Goal: Task Accomplishment & Management: Manage account settings

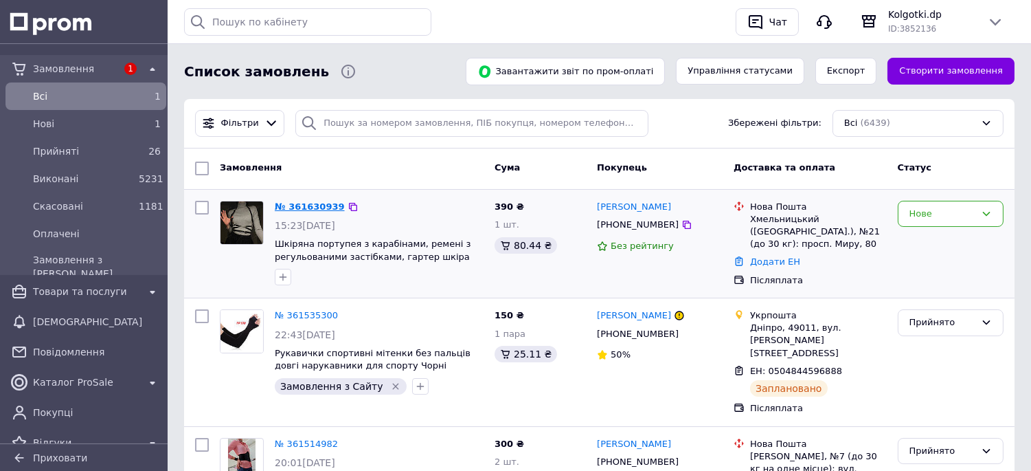
click at [302, 207] on link "№ 361630939" at bounding box center [310, 206] width 70 height 10
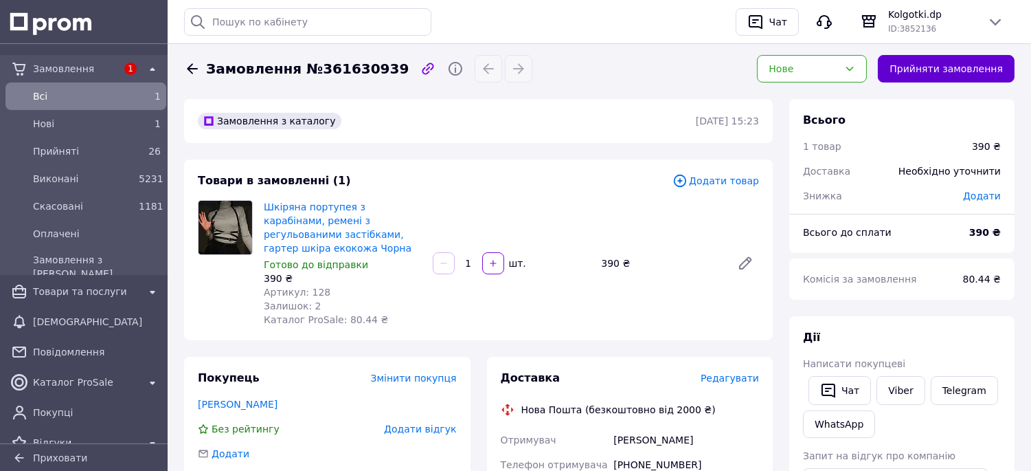
click at [929, 70] on button "Прийняти замовлення" at bounding box center [946, 68] width 137 height 27
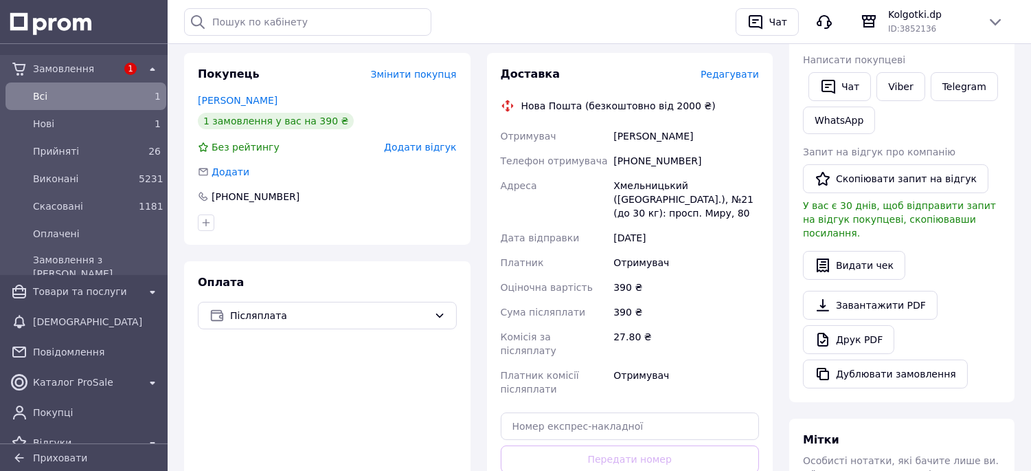
scroll to position [305, 0]
click at [825, 84] on icon "button" at bounding box center [828, 85] width 16 height 16
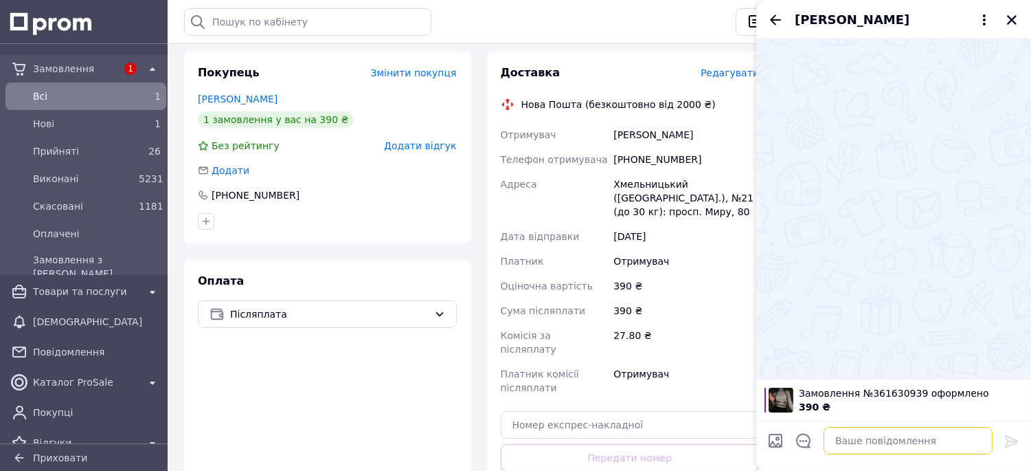
click at [863, 430] on textarea at bounding box center [908, 440] width 169 height 27
paste textarea "Добрий день! Ваше замовлення прийняте. Завтра відправимо. Дякуємо за Ваш вибір!"
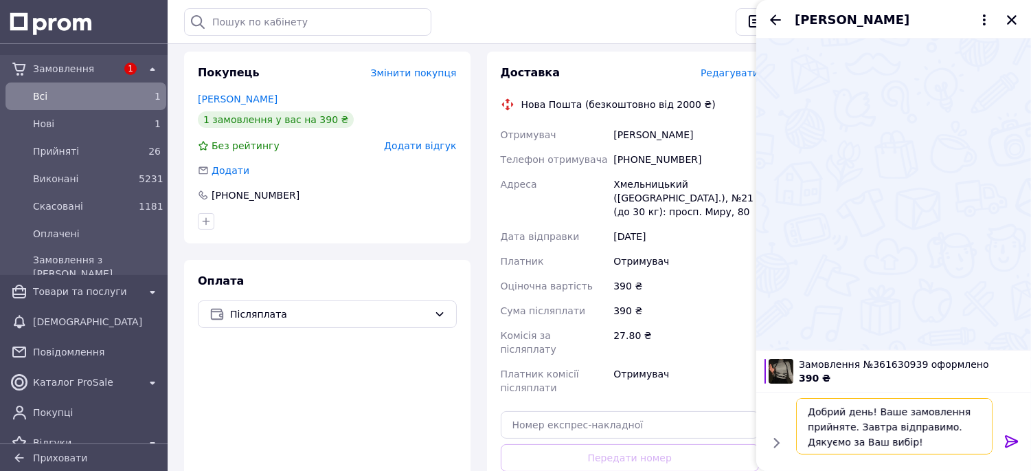
type textarea "Добрий день! Ваше замовлення прийняте. Завтра відправимо. Дякуємо за Ваш вибір!"
click at [1012, 441] on icon at bounding box center [1011, 441] width 13 height 12
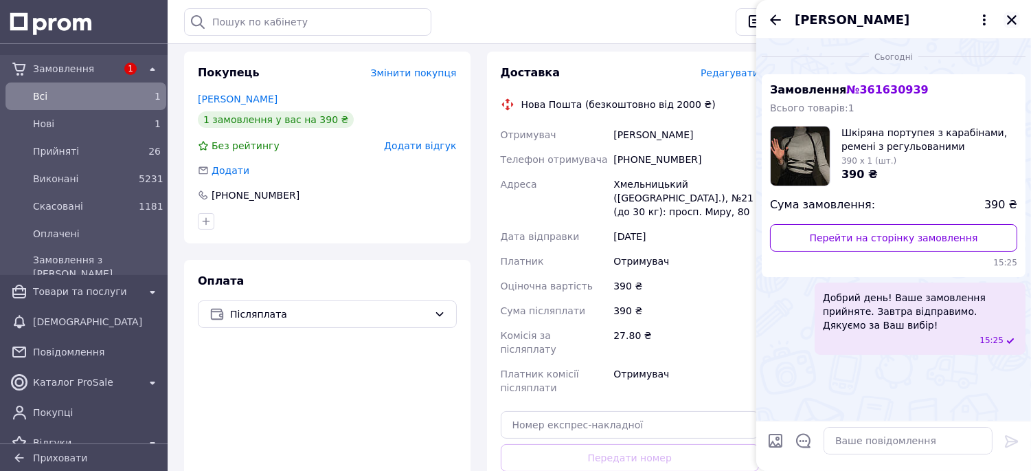
click at [1012, 27] on button "Закрити" at bounding box center [1012, 20] width 16 height 16
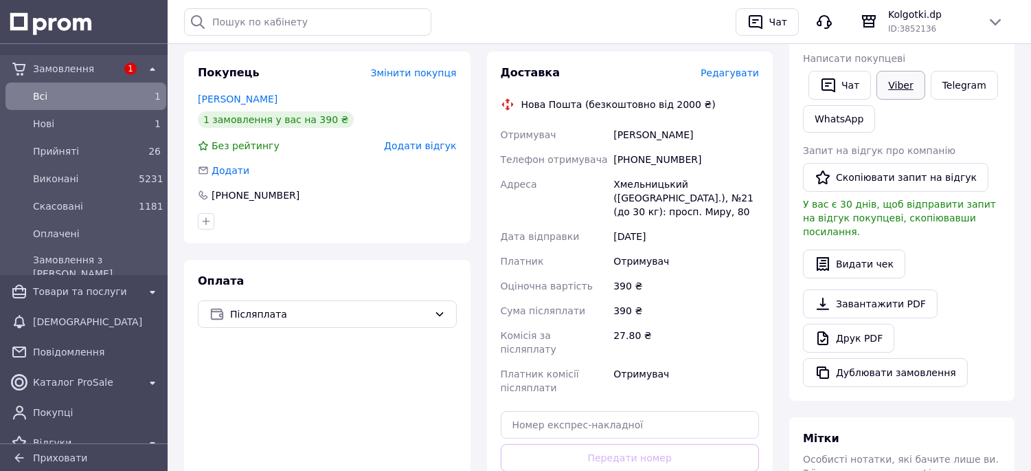
click at [879, 88] on link "Viber" at bounding box center [900, 85] width 48 height 29
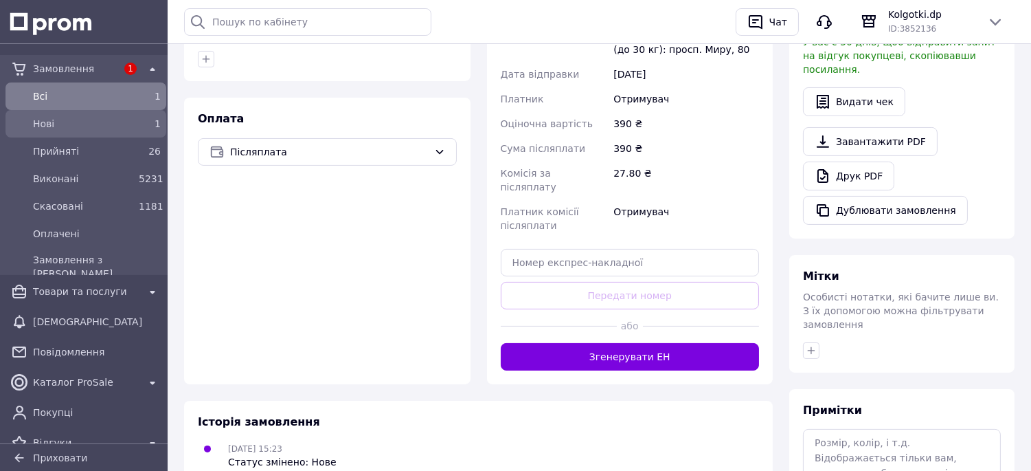
scroll to position [431, 0]
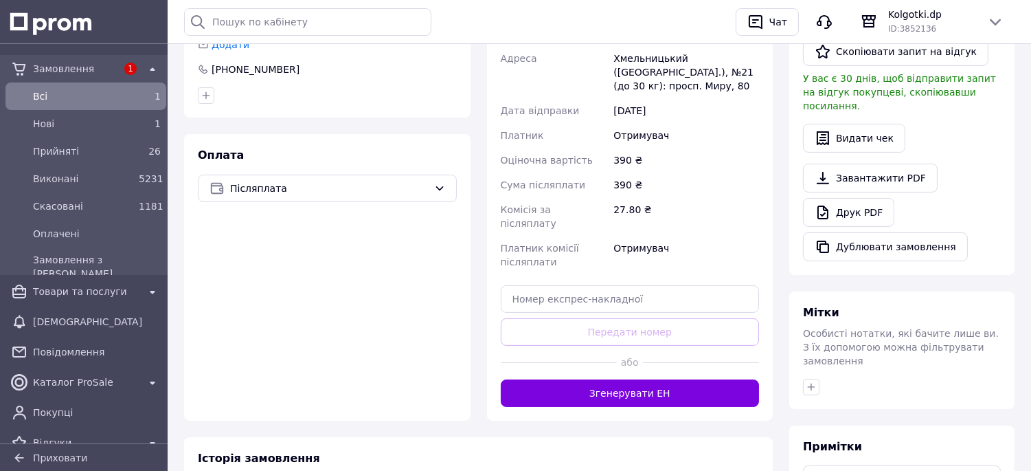
click at [69, 95] on span "Всi" at bounding box center [83, 96] width 100 height 14
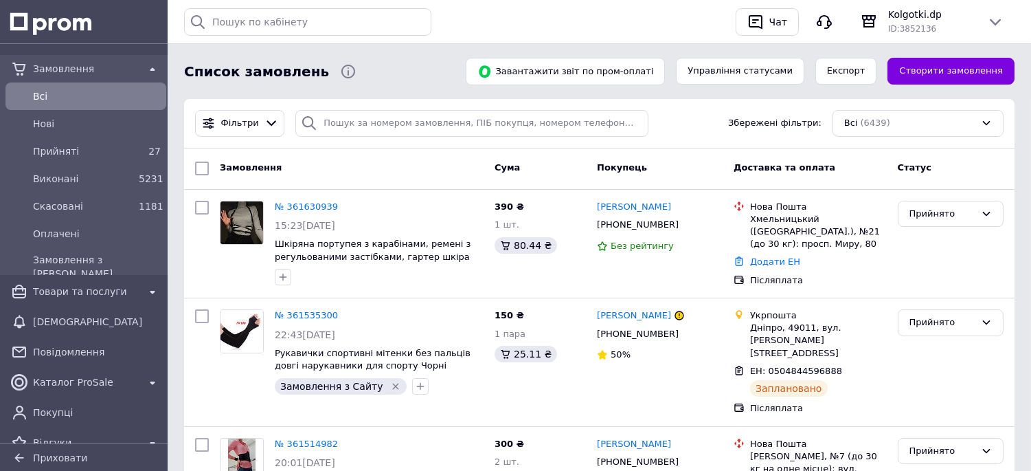
click at [59, 95] on span "Всi" at bounding box center [97, 96] width 128 height 14
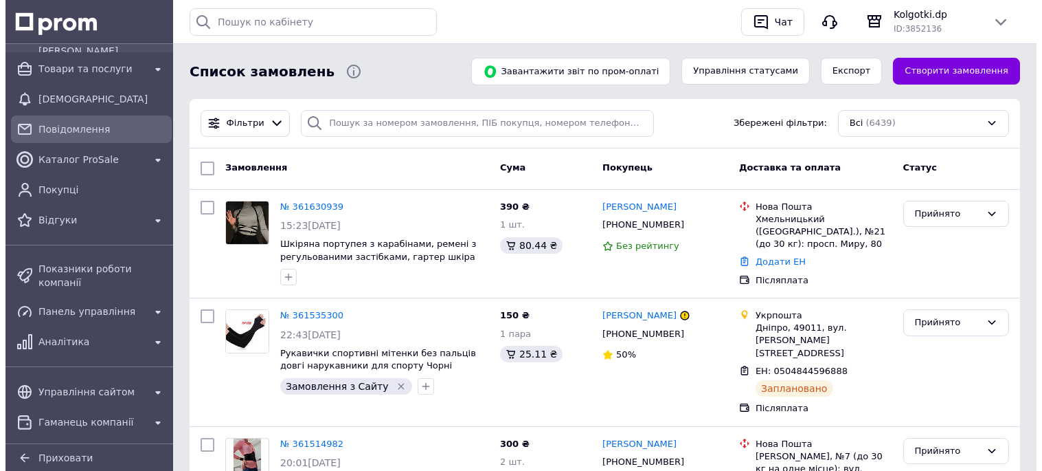
scroll to position [229, 0]
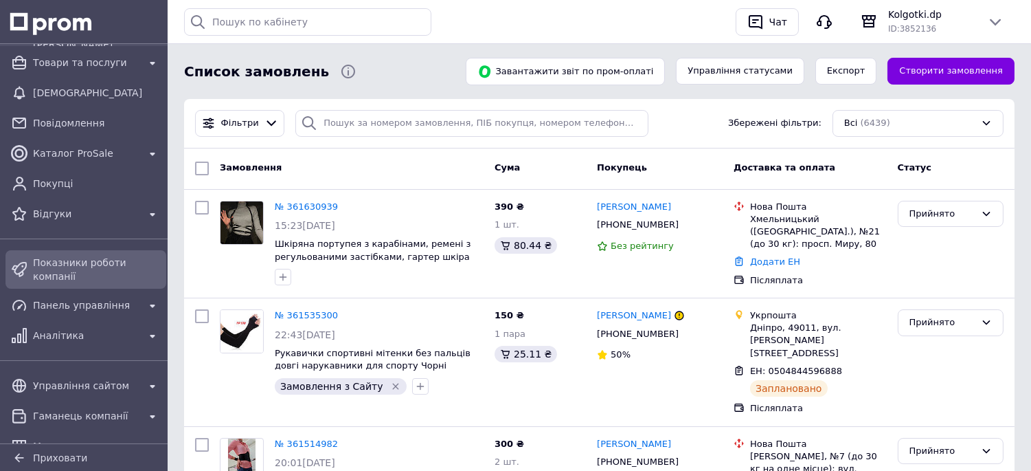
click at [76, 267] on span "Показники роботи компанії" at bounding box center [97, 269] width 128 height 27
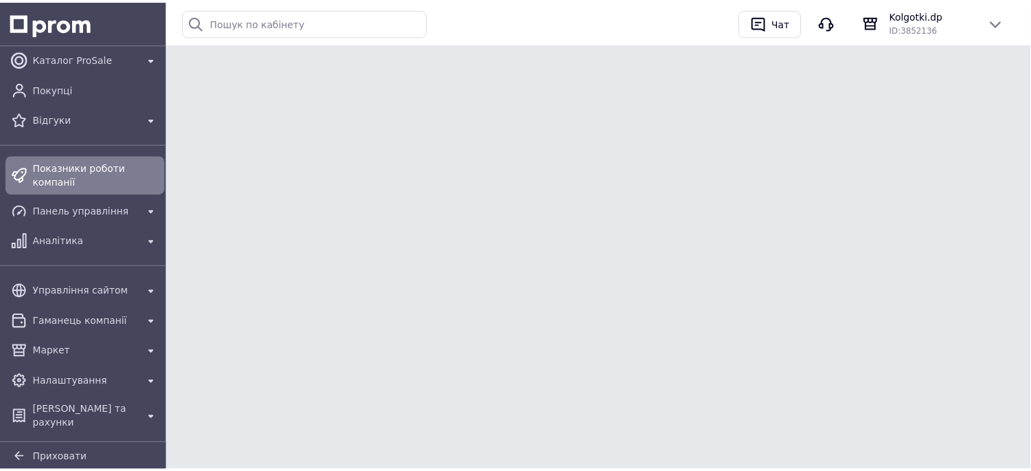
scroll to position [112, 0]
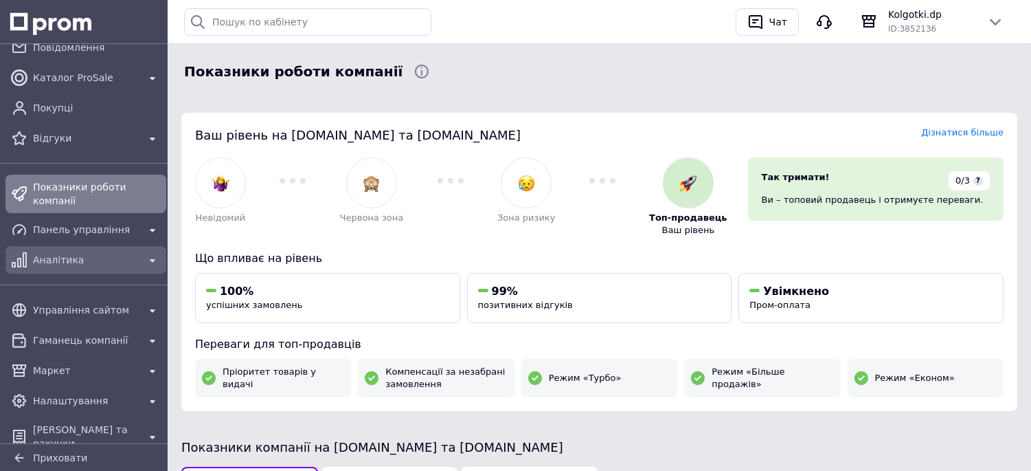
click at [71, 253] on span "Аналітика" at bounding box center [86, 260] width 106 height 14
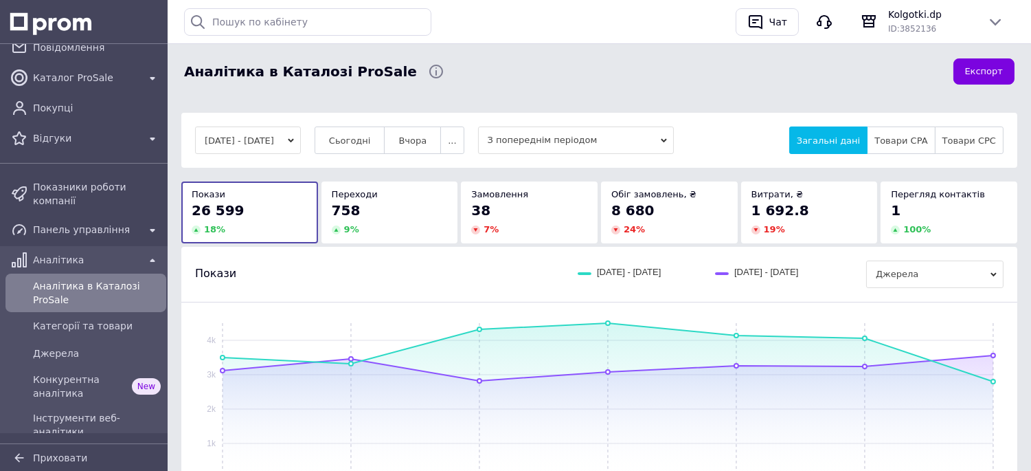
click at [394, 198] on div "Переходи" at bounding box center [390, 194] width 116 height 12
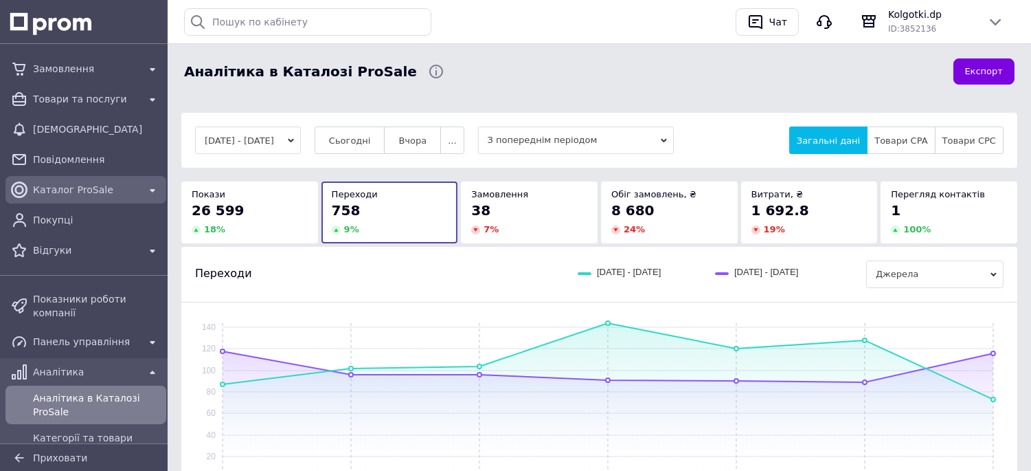
click at [82, 189] on span "Каталог ProSale" at bounding box center [86, 190] width 106 height 14
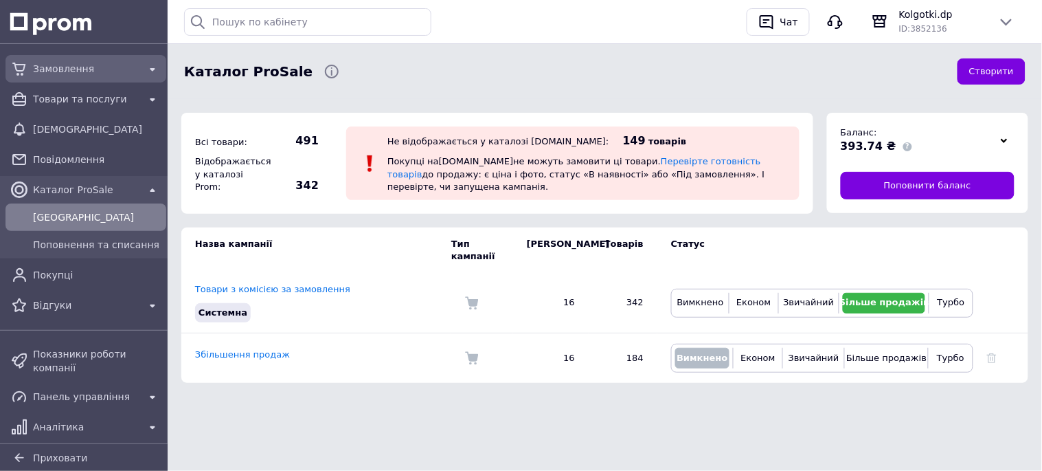
click at [74, 67] on span "Замовлення" at bounding box center [86, 69] width 106 height 14
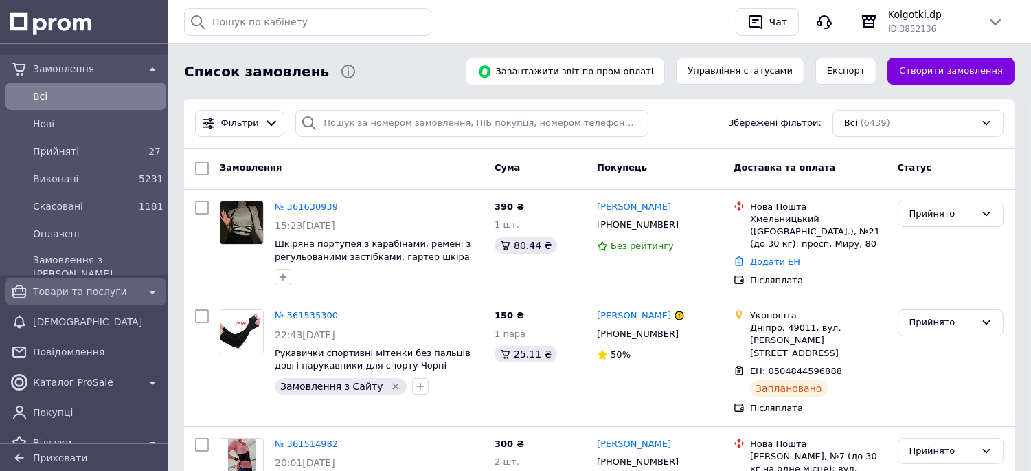
click at [87, 289] on span "Товари та послуги" at bounding box center [86, 291] width 106 height 14
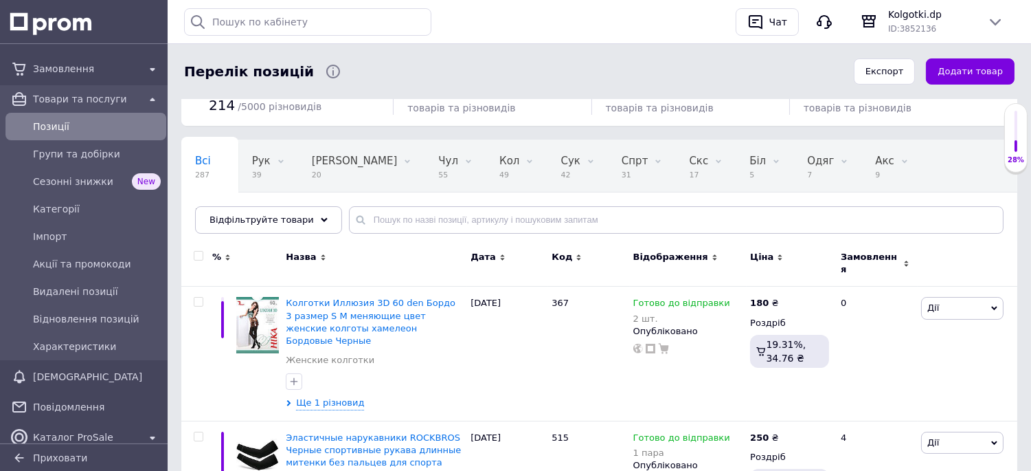
scroll to position [152, 0]
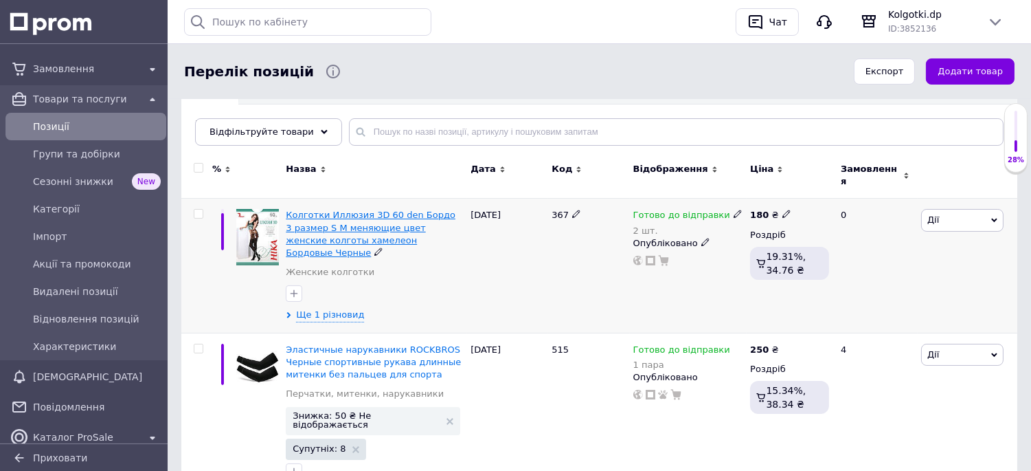
click at [369, 214] on span "Колготки Иллюзия 3D 60 den Бордо 3 размер S M меняющие цвет женские колготы хам…" at bounding box center [371, 233] width 170 height 48
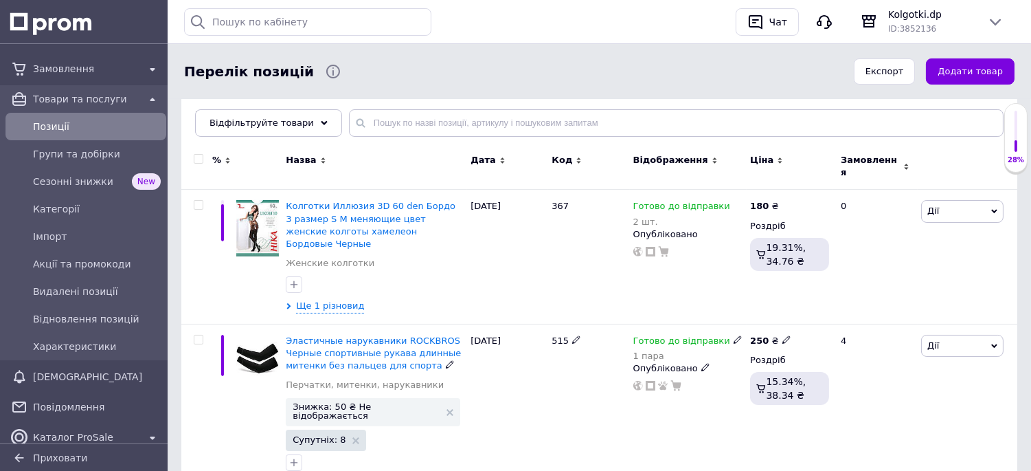
scroll to position [152, 0]
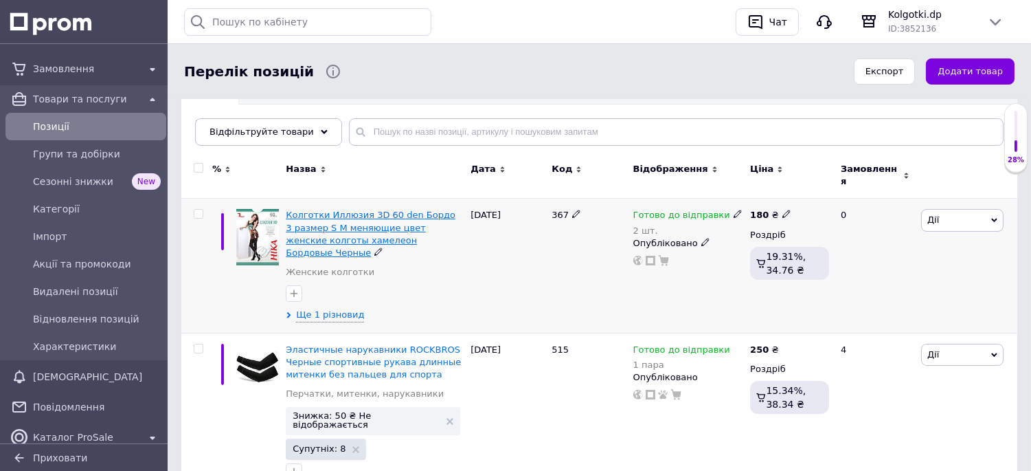
click at [358, 214] on span "Колготки Иллюзия 3D 60 den Бордо 3 размер S M меняющие цвет женские колготы хам…" at bounding box center [371, 233] width 170 height 48
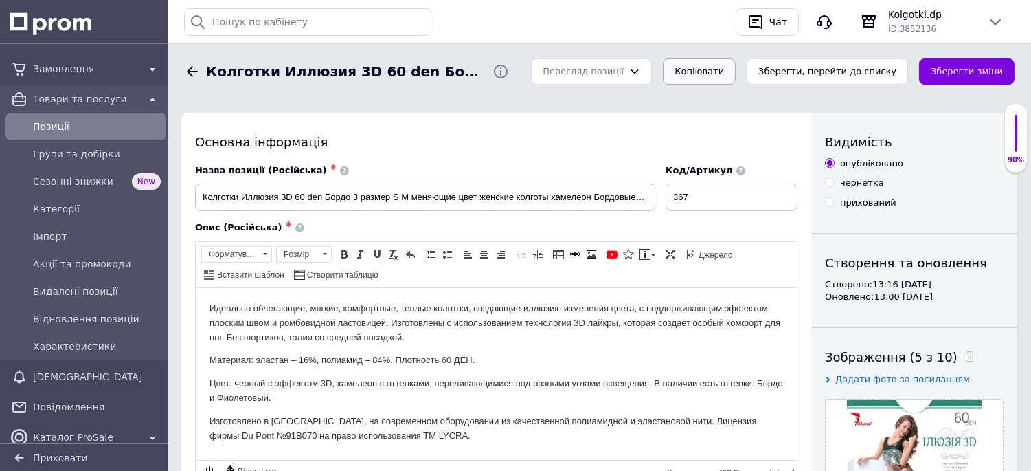
click at [723, 69] on button "Копіювати" at bounding box center [699, 71] width 73 height 27
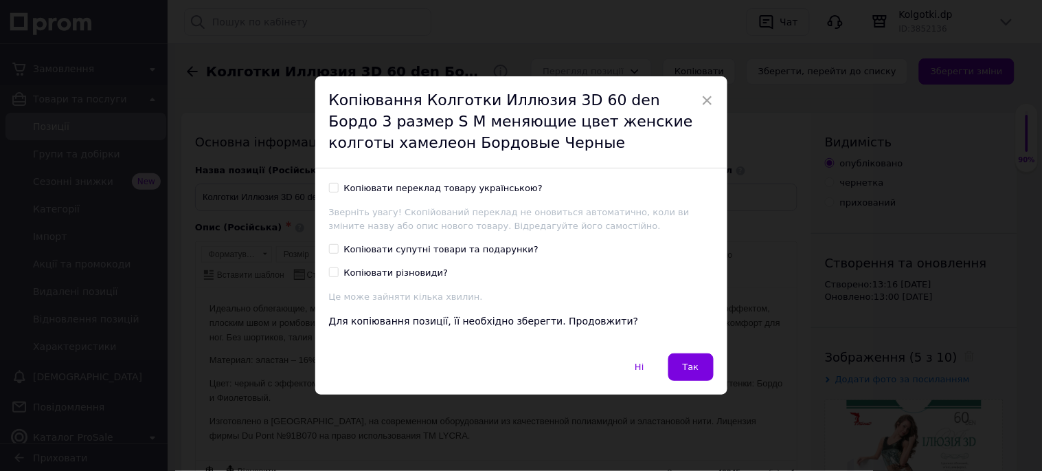
click at [332, 186] on input "Копіювати переклад товару українською?" at bounding box center [333, 187] width 9 height 9
checkbox input "true"
click at [335, 271] on input "Копіювати різновиди?" at bounding box center [333, 271] width 9 height 9
checkbox input "true"
click at [687, 366] on span "Так" at bounding box center [691, 366] width 16 height 10
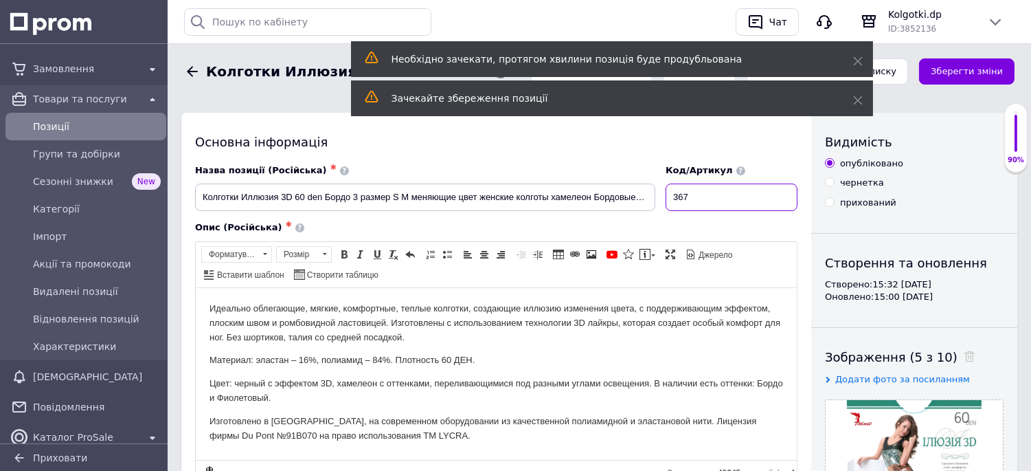
click at [699, 196] on input "367" at bounding box center [732, 196] width 132 height 27
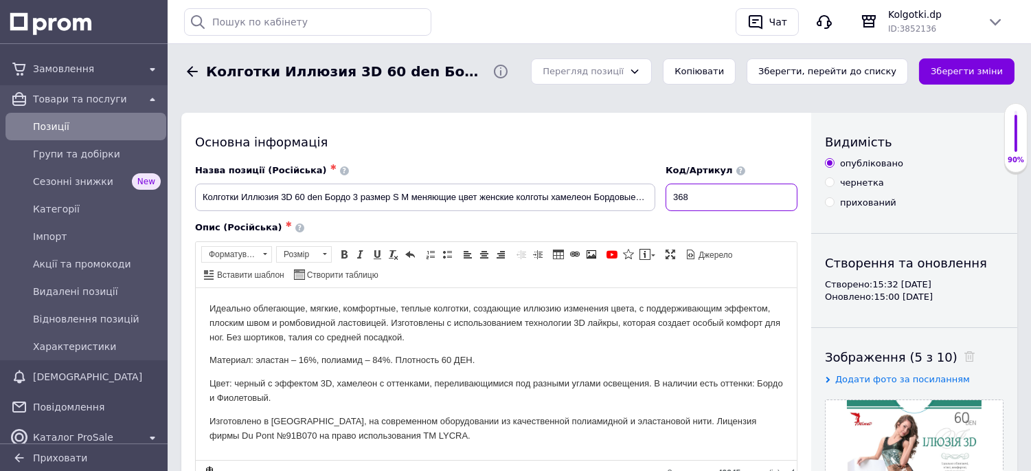
type input "368"
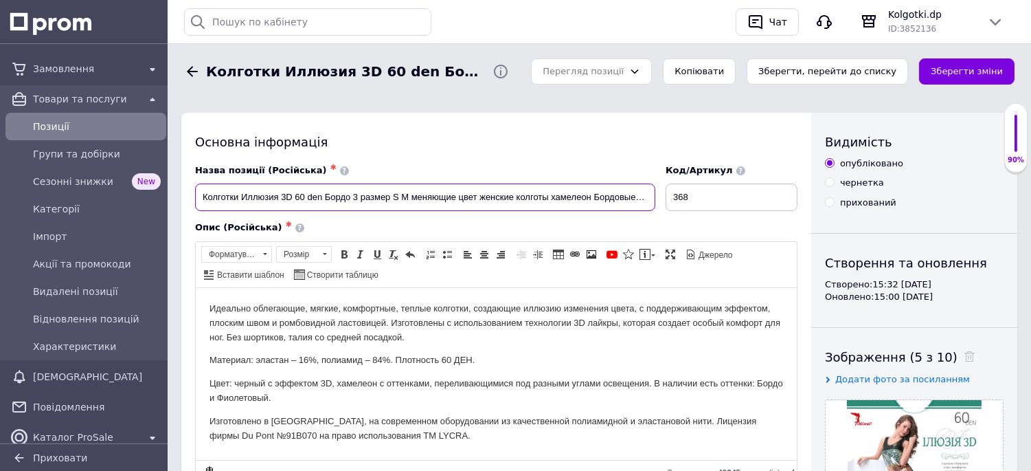
click at [355, 194] on input "Колготки Иллюзия 3D 60 den Бордо 3 размер S M меняющие цвет женские колготы хам…" at bounding box center [425, 196] width 460 height 27
click at [618, 196] on input "Колготки Иллюзия 3D 60 den Бордо 4 размер M L меняющие цвет женские колготы хам…" at bounding box center [425, 196] width 460 height 27
click at [351, 200] on input "Колготки Иллюзия 3D 60 den Бордо 4 размер M L меняющие цвет женские колготы хам…" at bounding box center [425, 196] width 460 height 27
click at [415, 194] on input "Колготки Иллюзия 3D 60 den Фиолет 4 размер M L меняющие цвет женские колготы ха…" at bounding box center [425, 196] width 460 height 27
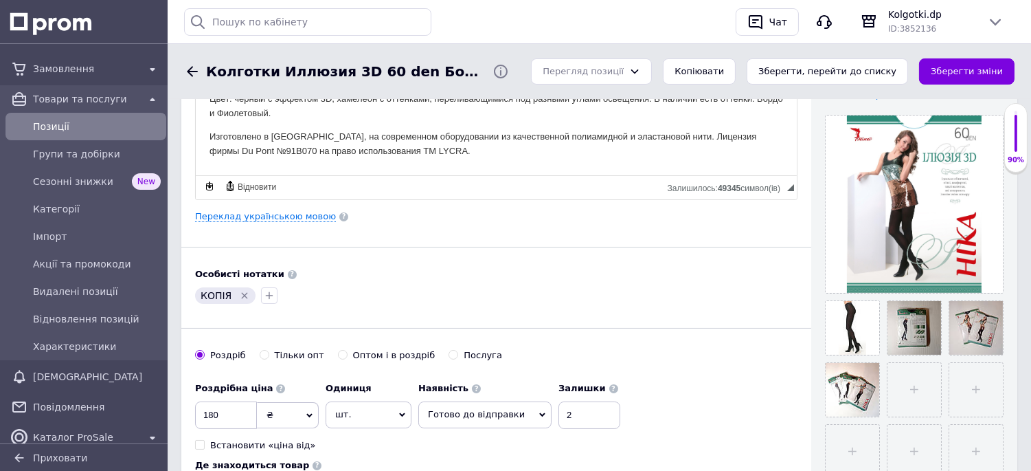
scroll to position [305, 0]
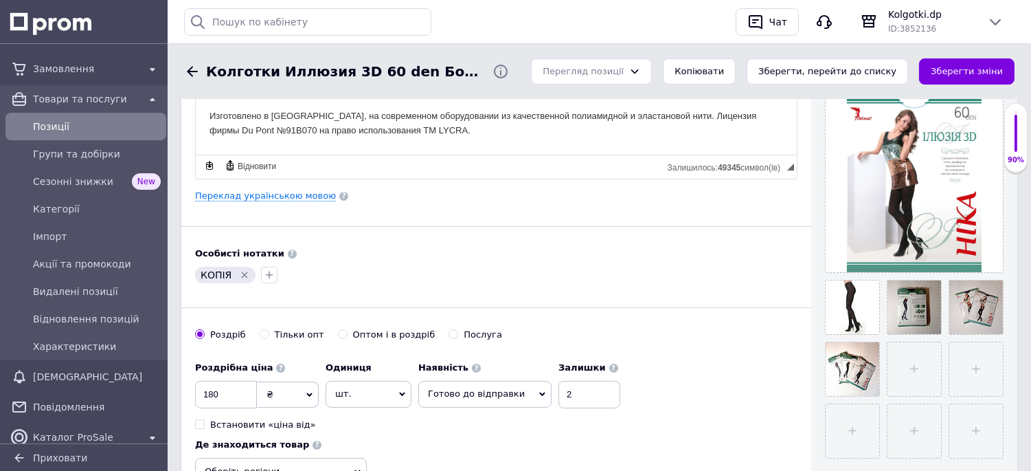
type input "Колготки Иллюзия 3D 60 den Фиолет 4 размер M L меняющие цвет женские колготы ха…"
click at [240, 277] on icon "Видалити мітку" at bounding box center [244, 274] width 11 height 11
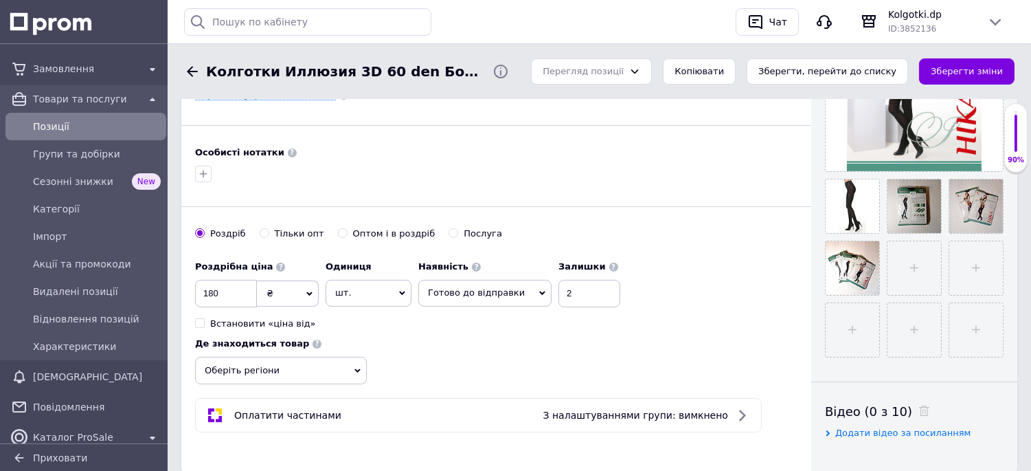
scroll to position [457, 0]
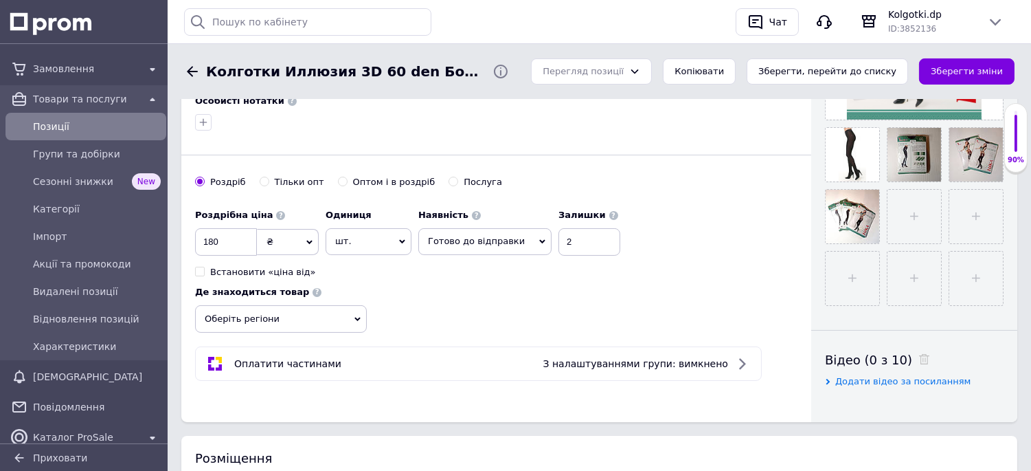
click at [367, 305] on span "Оберіть регіони" at bounding box center [281, 318] width 172 height 27
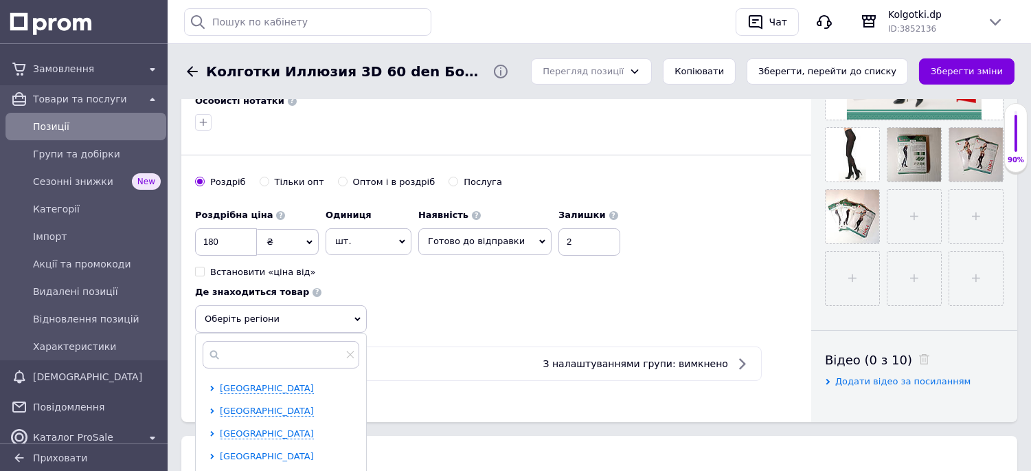
click at [314, 451] on span "Дніпропетровська область" at bounding box center [267, 456] width 94 height 10
checkbox input "true"
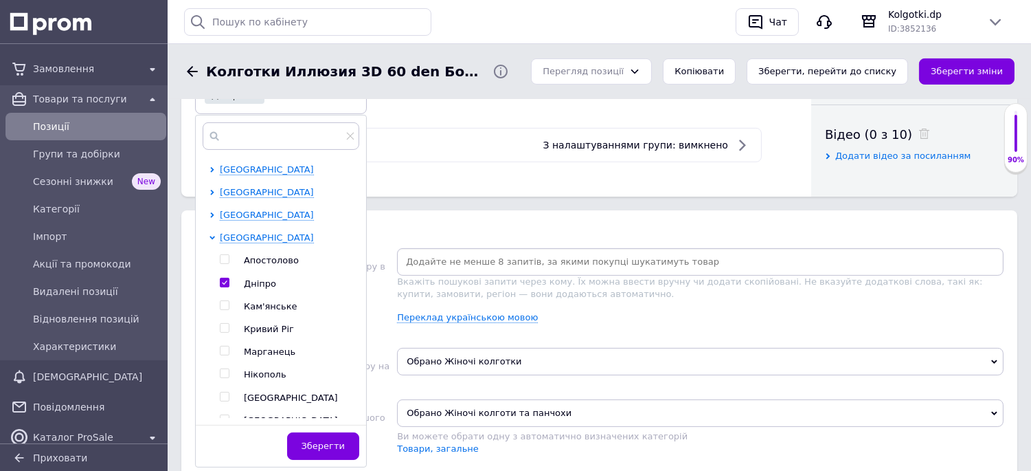
scroll to position [687, 0]
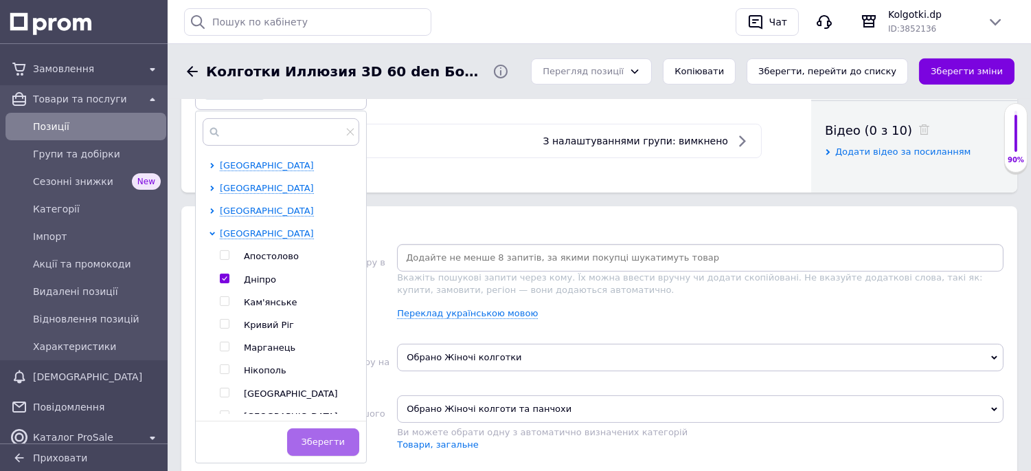
click at [345, 436] on span "Зберегти" at bounding box center [323, 441] width 43 height 10
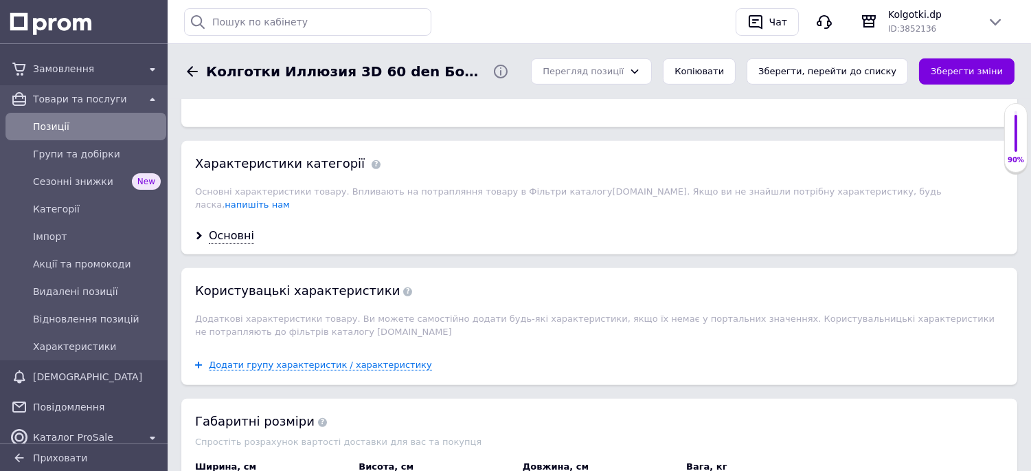
scroll to position [1144, 0]
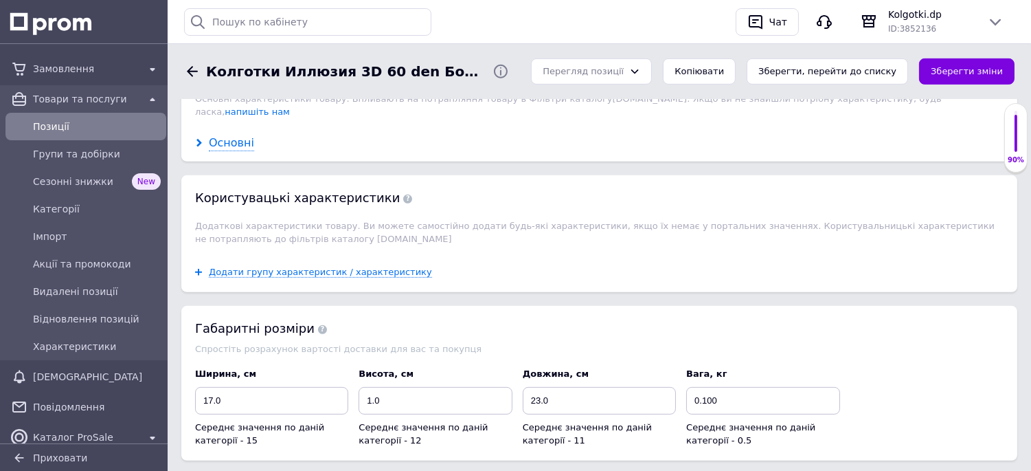
click at [224, 151] on div "Основні" at bounding box center [231, 143] width 45 height 16
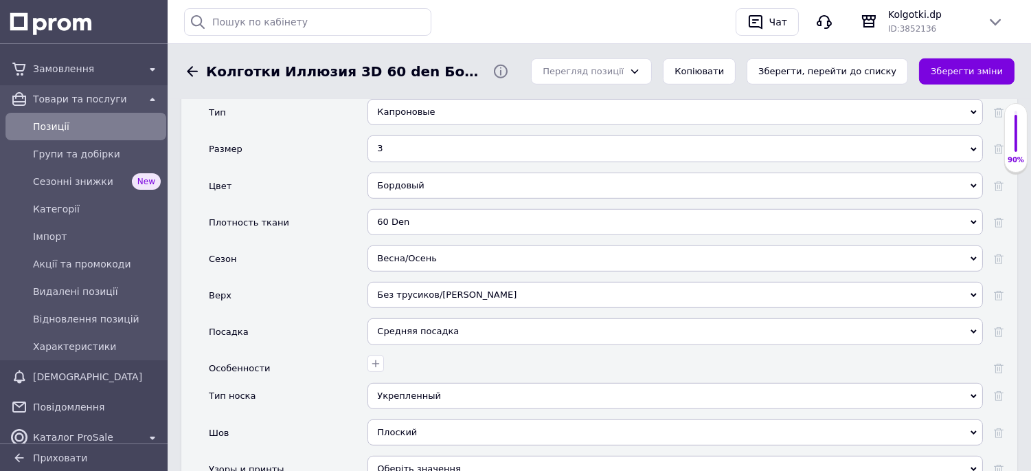
scroll to position [1450, 0]
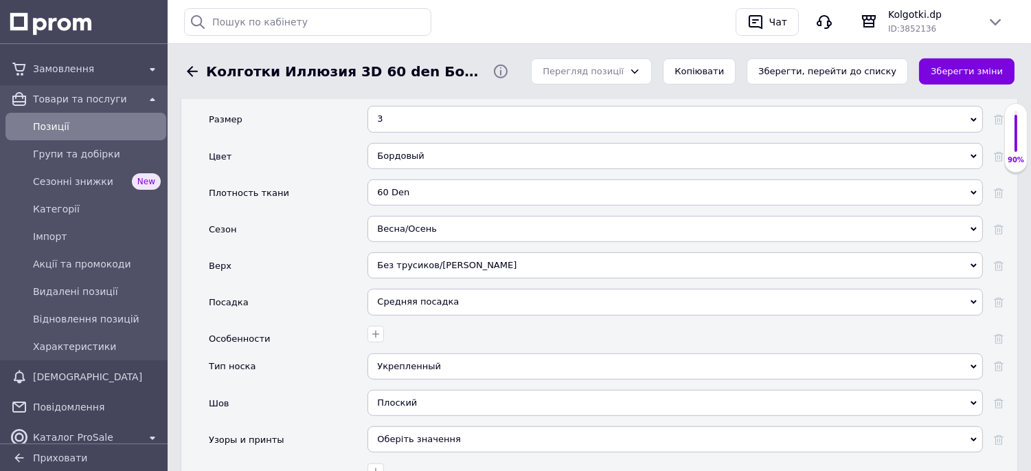
click at [396, 132] on div "3" at bounding box center [674, 119] width 615 height 26
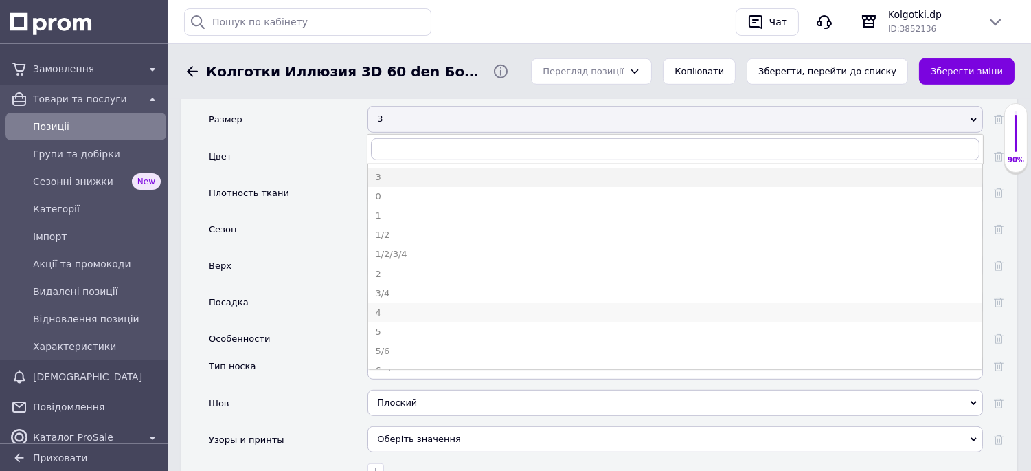
click at [386, 319] on div "4" at bounding box center [675, 312] width 600 height 12
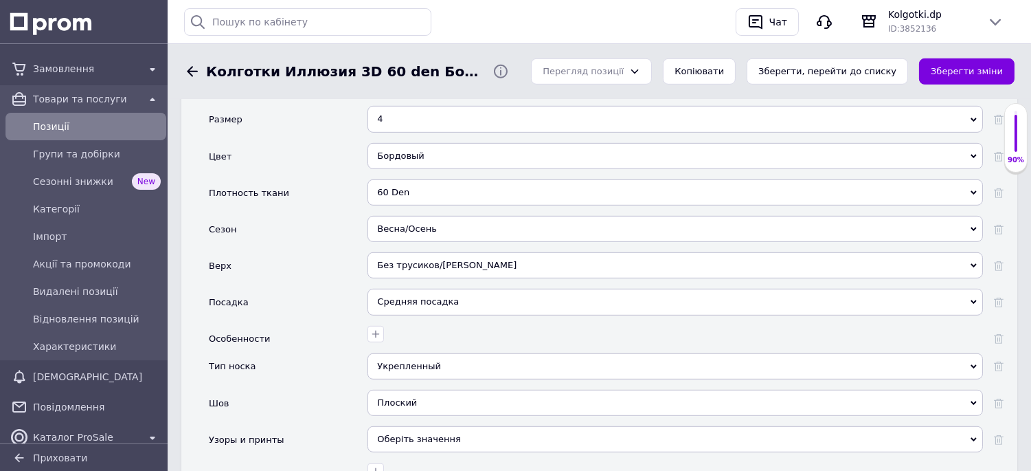
click at [419, 169] on div "Бордовый" at bounding box center [674, 156] width 615 height 26
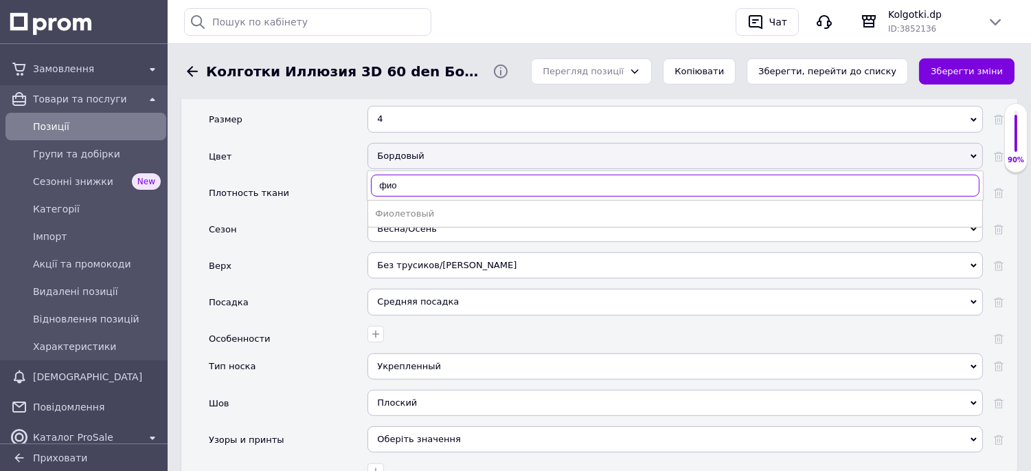
type input "фиол"
click at [447, 220] on div "Фиолетовый" at bounding box center [675, 213] width 600 height 12
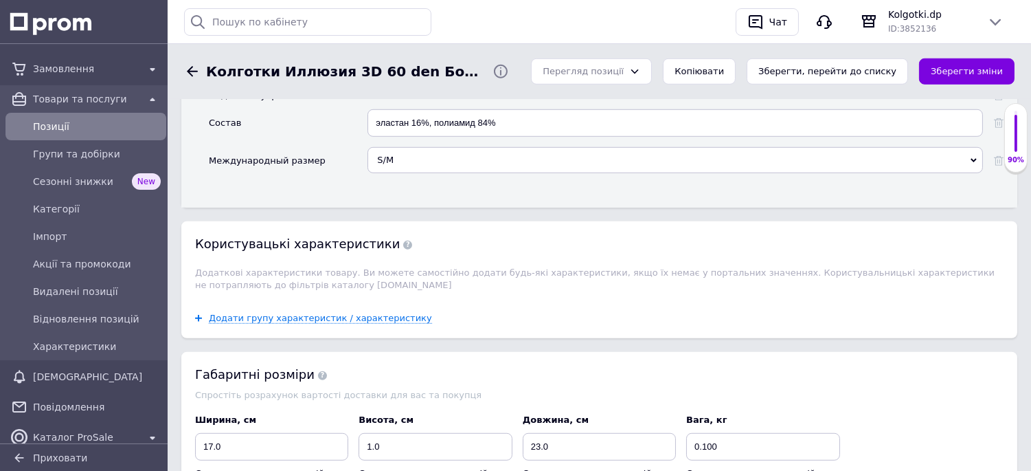
scroll to position [1831, 0]
click at [409, 172] on div "S/M" at bounding box center [674, 159] width 615 height 26
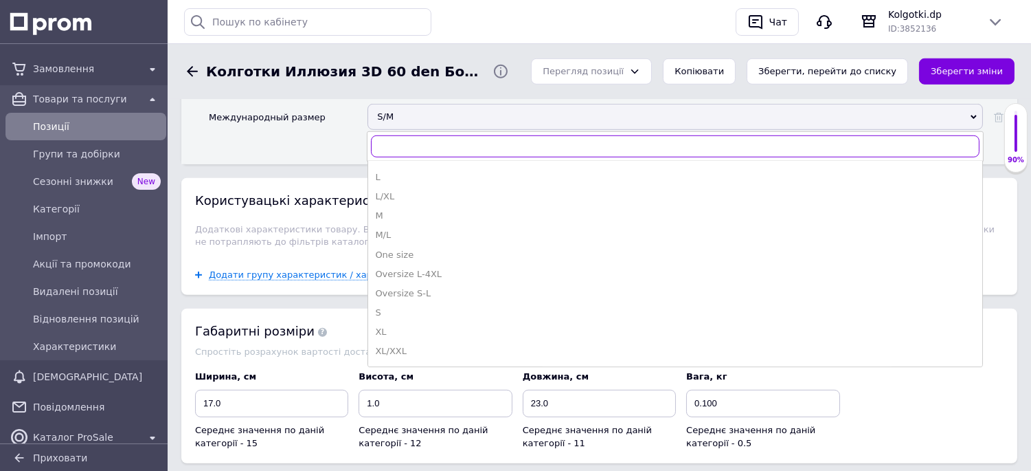
scroll to position [1907, 0]
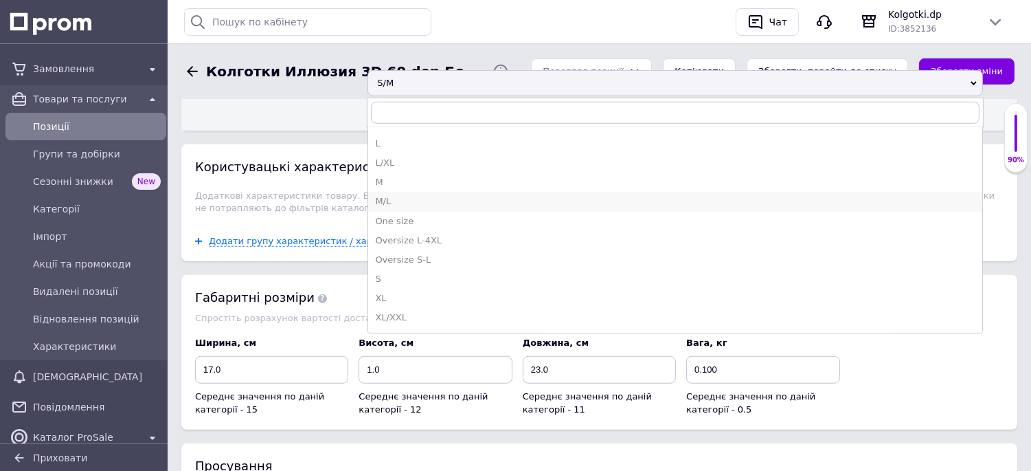
click at [400, 207] on div "M/L" at bounding box center [675, 201] width 600 height 12
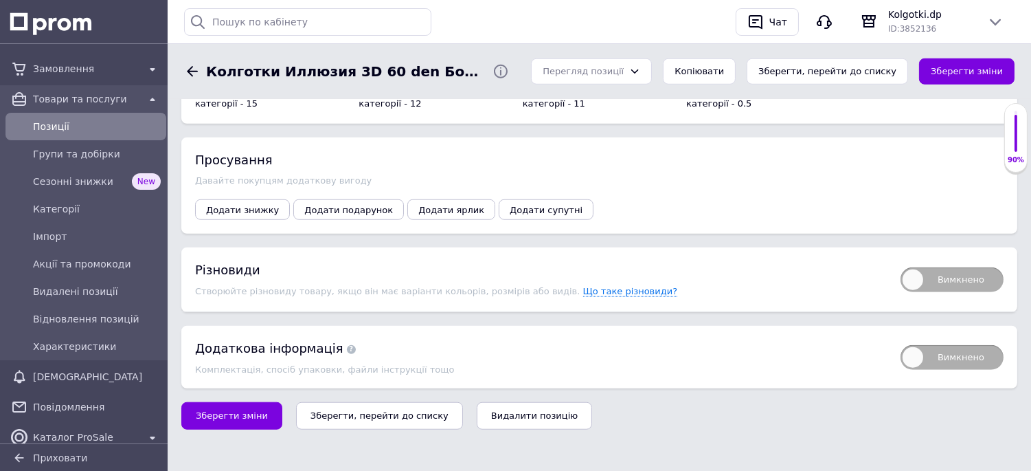
scroll to position [2333, 0]
click at [213, 416] on span "Зберегти зміни" at bounding box center [232, 415] width 72 height 10
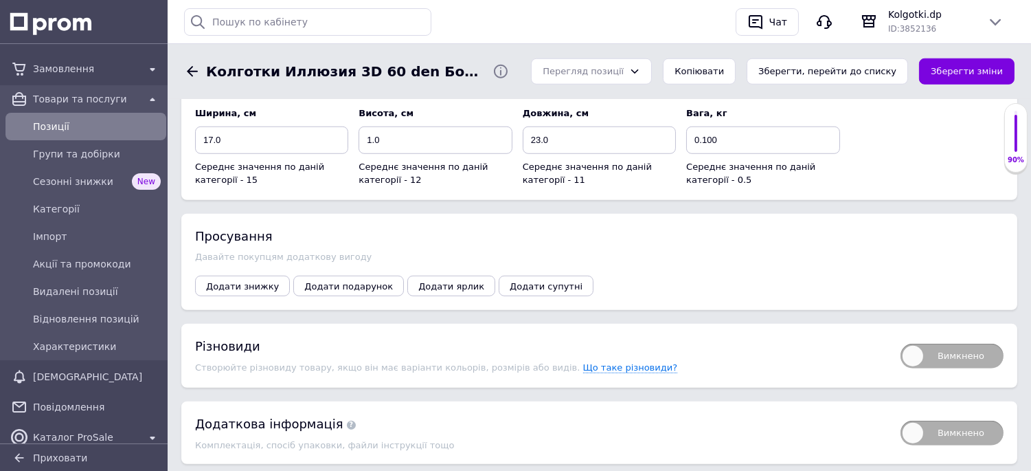
scroll to position [2333, 0]
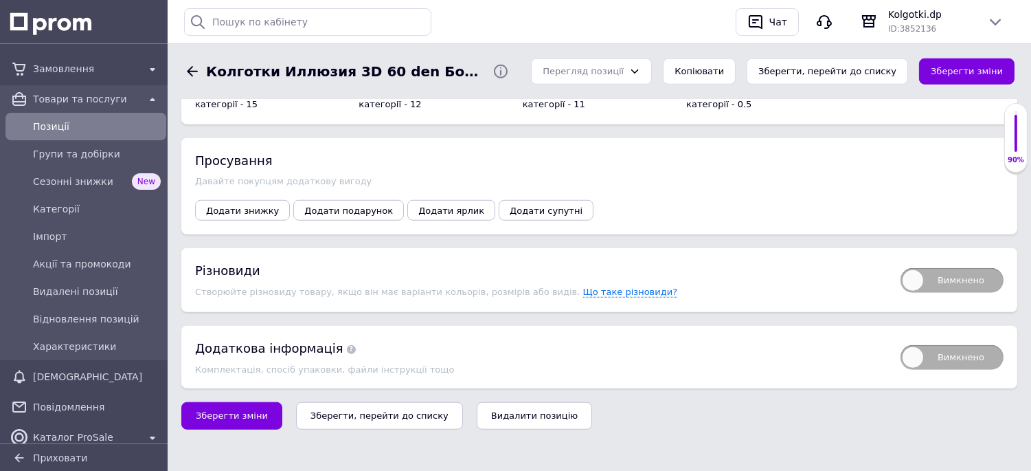
click at [957, 282] on span "Вимкнено" at bounding box center [951, 280] width 103 height 25
click at [900, 268] on input "Вимкнено" at bounding box center [896, 263] width 9 height 9
checkbox input "true"
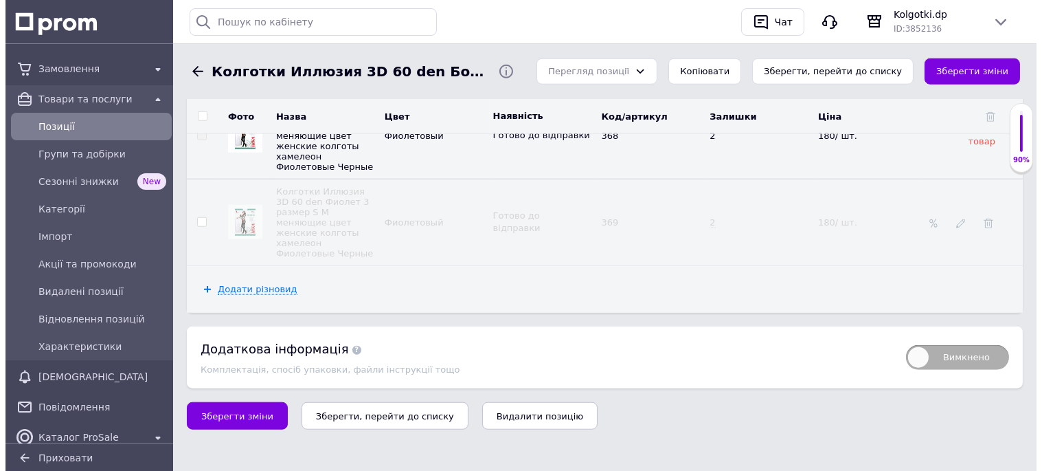
scroll to position [2562, 0]
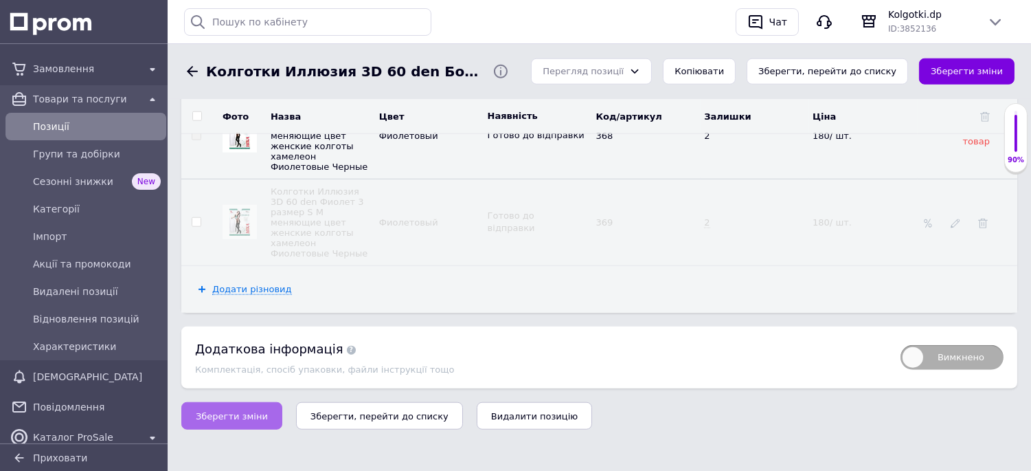
click at [227, 421] on span "Зберегти зміни" at bounding box center [232, 416] width 72 height 10
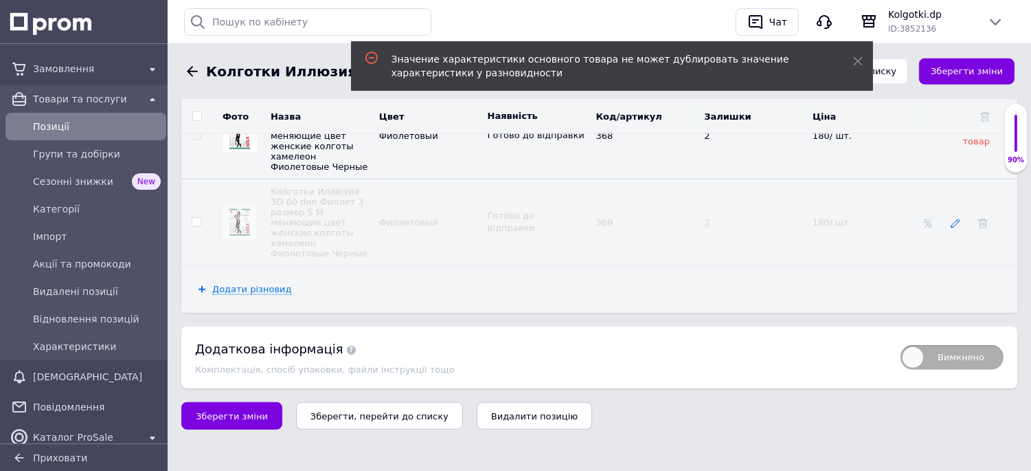
click at [955, 228] on icon at bounding box center [956, 223] width 10 height 10
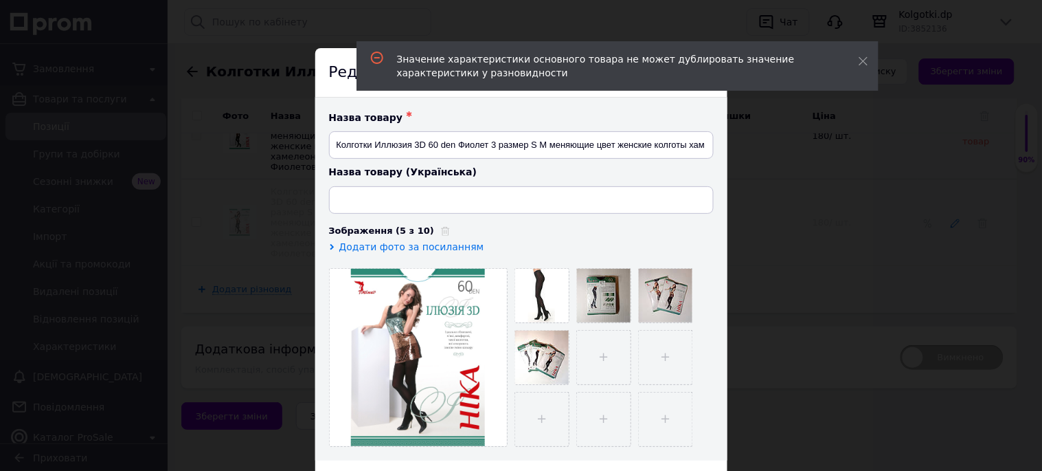
type input "Колготки Ілюзія 3D 60 den Фіолет 3 розмір S M змінючі колір жіночі колготи хаме…"
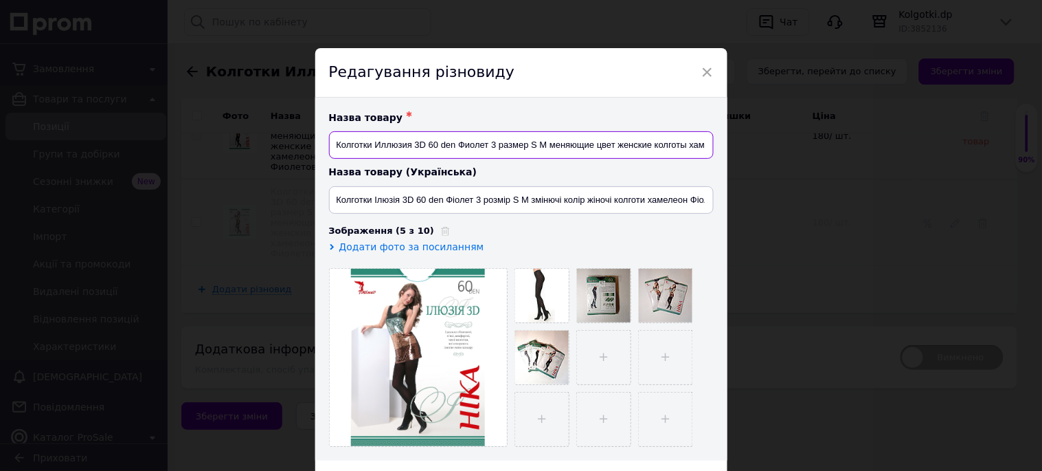
click at [486, 141] on input "Колготки Иллюзия 3D 60 den Фиолет 3 размер S M меняющие цвет женские колготы ха…" at bounding box center [521, 144] width 385 height 27
type input "Колготки Иллюзия 3D 60 den Бордо 4 размер M L меняющие цвет женские колготы хам…"
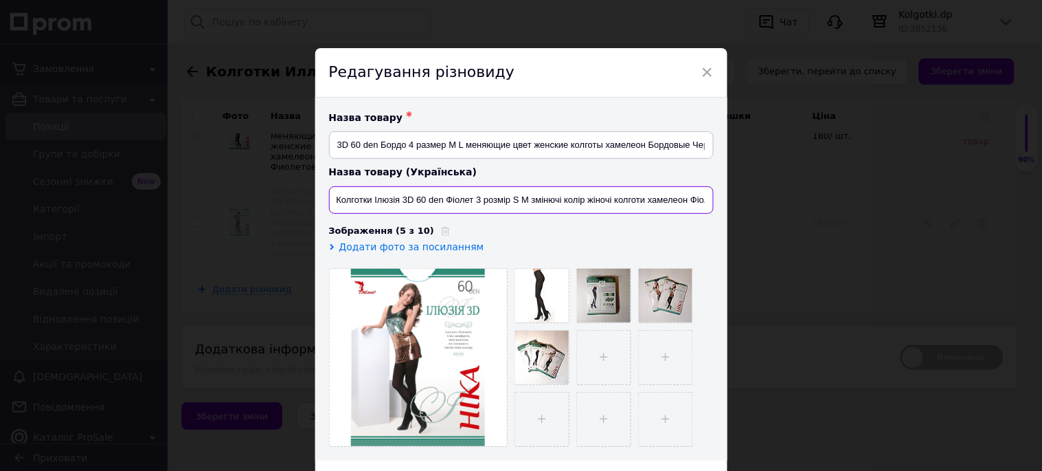
click at [471, 197] on input "Колготки Ілюзія 3D 60 den Фіолет 3 розмір S M змінючі колір жіночі колготи хаме…" at bounding box center [521, 199] width 385 height 27
click at [653, 202] on input "Колготки Ілюзія 3D 60 den Бордо 4 розмір M L змінючі колір жіночі колготи хамел…" at bounding box center [521, 199] width 385 height 27
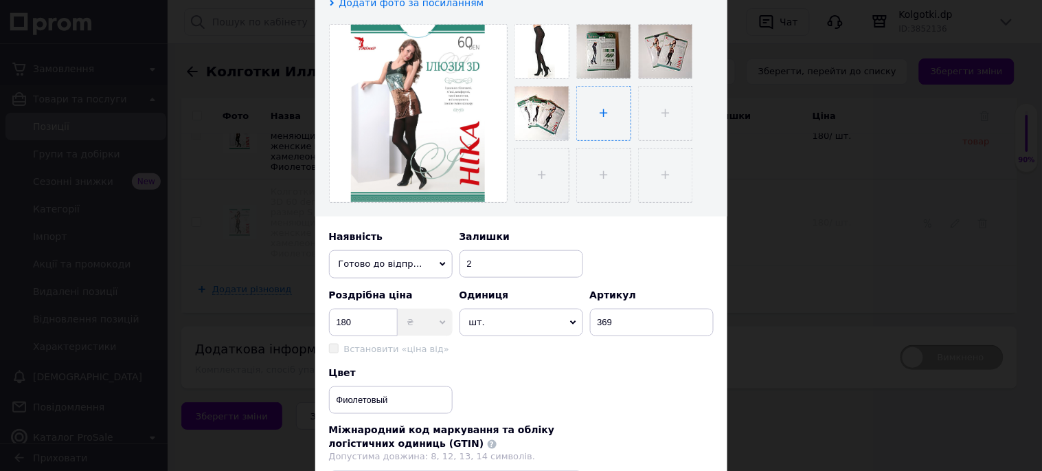
scroll to position [305, 0]
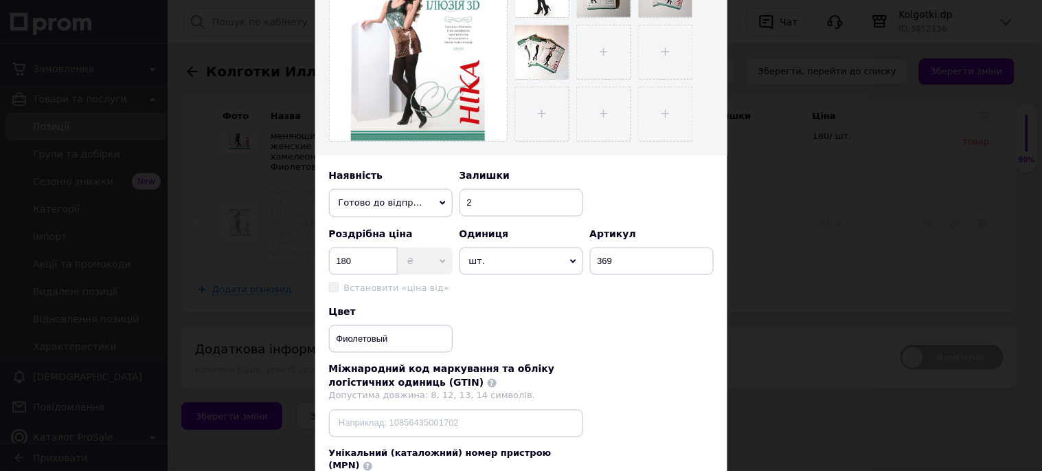
type input "Колготки Ілюзія 3D 60 den Бордо 4 розмір M L змінючі колір жіночі колготи хамел…"
drag, startPoint x: 389, startPoint y: 339, endPoint x: 328, endPoint y: 337, distance: 61.8
click at [329, 337] on input "Фиолетовый" at bounding box center [391, 338] width 124 height 27
type input "Бордовый"
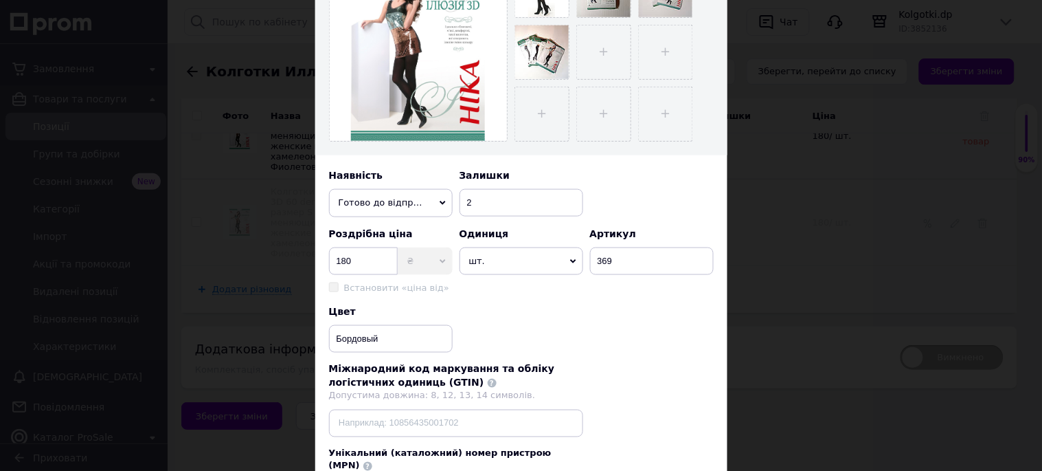
click at [571, 319] on div "Цвет Бордовый" at bounding box center [521, 329] width 385 height 48
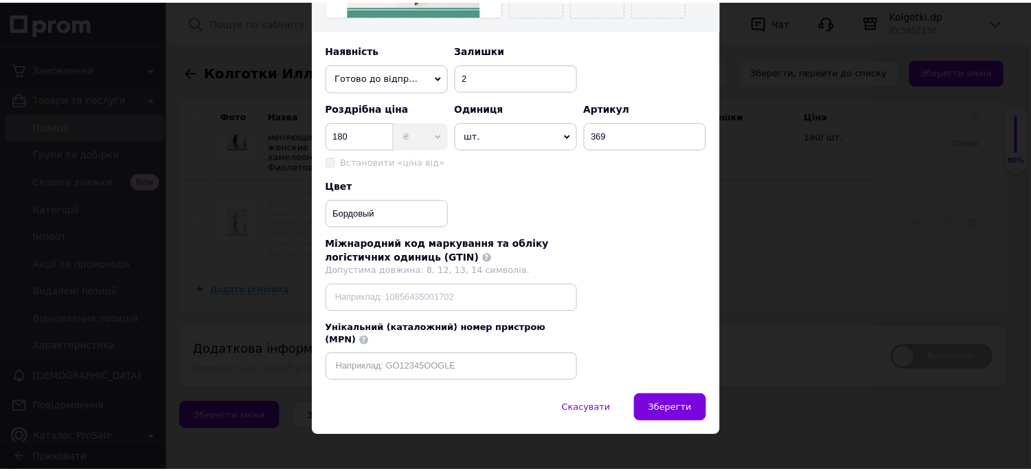
scroll to position [433, 0]
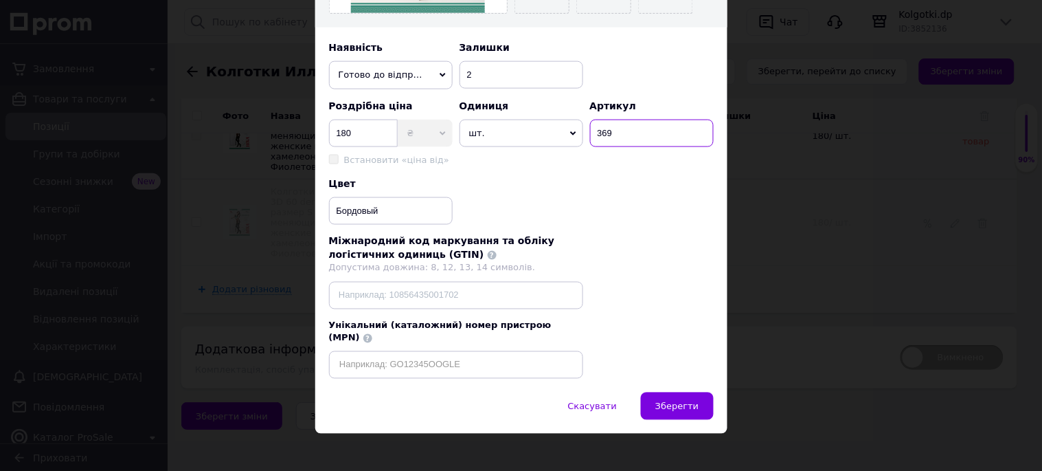
drag, startPoint x: 620, startPoint y: 133, endPoint x: 588, endPoint y: 136, distance: 31.7
click at [590, 136] on input "369" at bounding box center [652, 133] width 124 height 27
type input "7"
type input "370"
click at [624, 197] on div "Цвет Бордовый" at bounding box center [521, 201] width 385 height 48
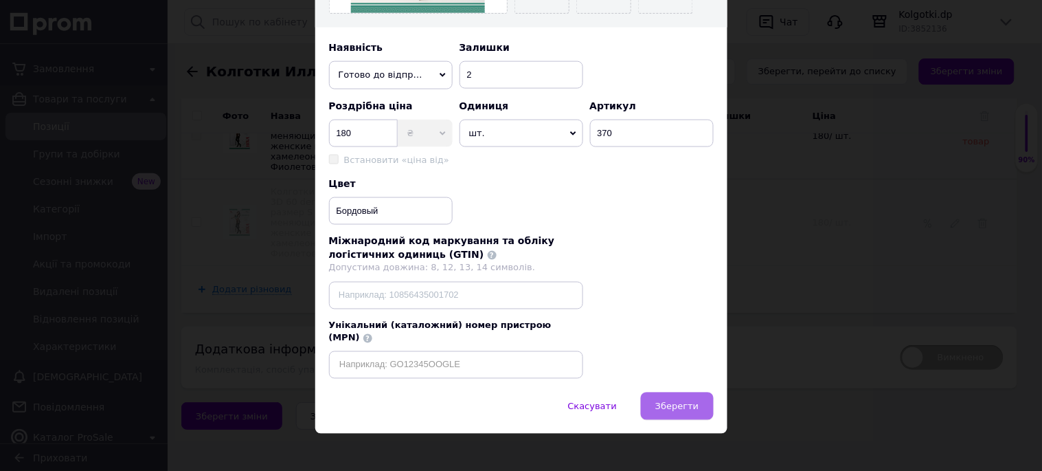
click at [682, 401] on span "Зберегти" at bounding box center [676, 406] width 43 height 10
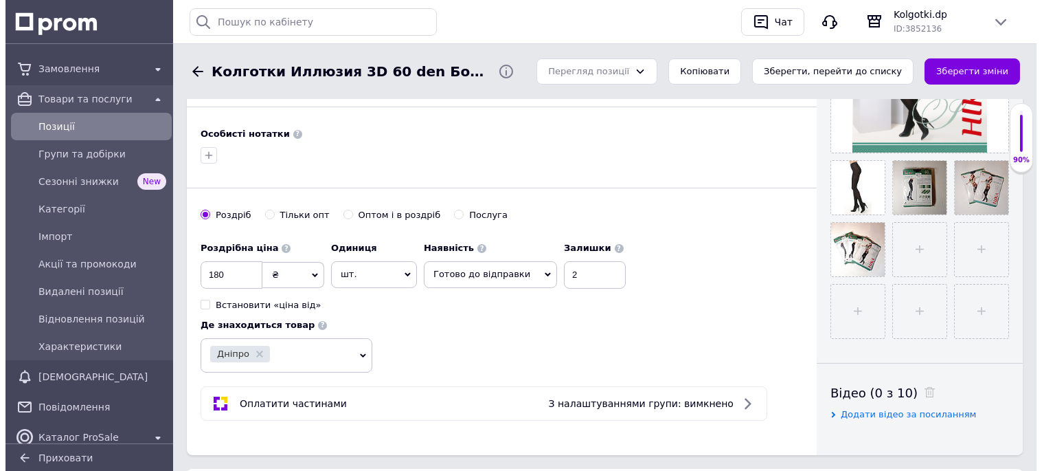
scroll to position [272, 0]
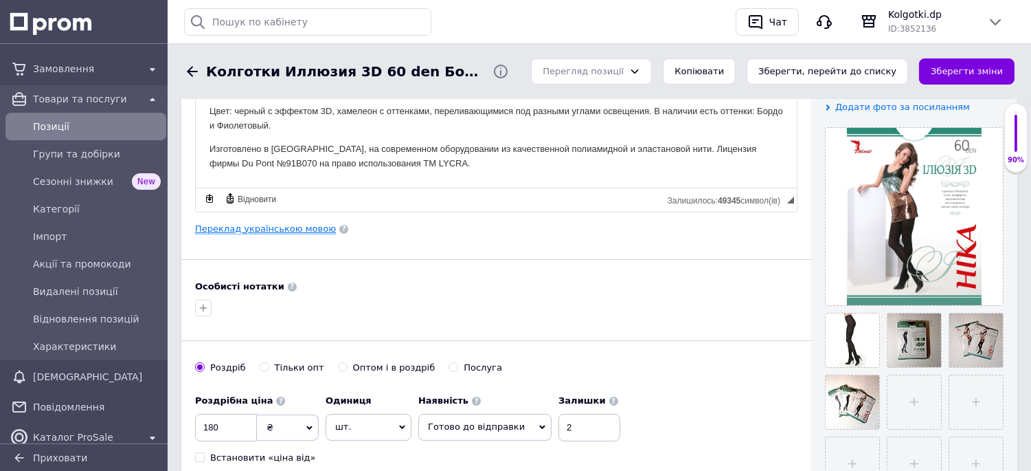
click at [277, 225] on link "Переклад українською мовою" at bounding box center [265, 228] width 141 height 11
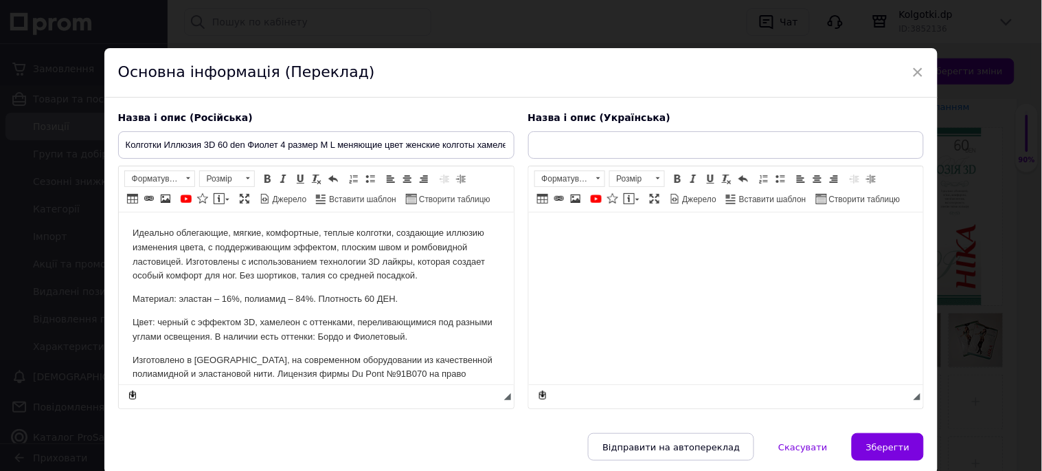
scroll to position [0, 0]
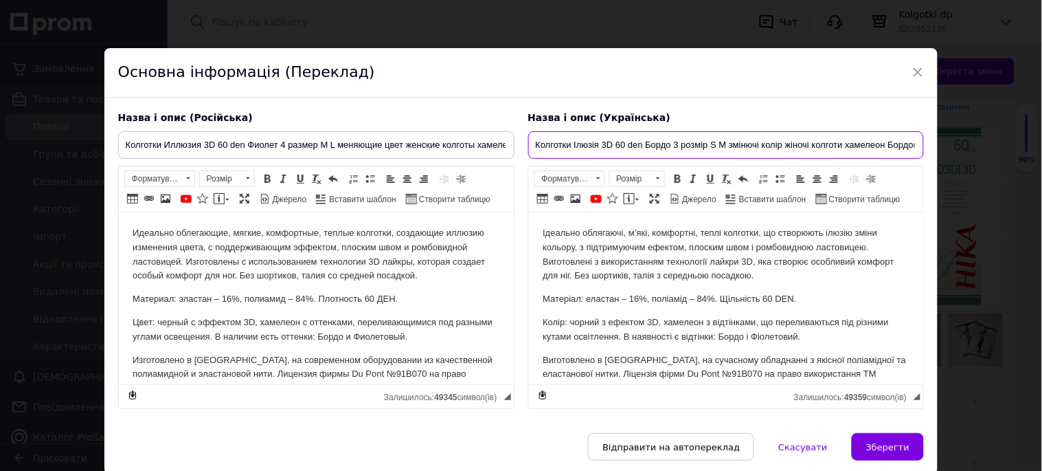
click at [667, 146] on input "Колготки Ілюзія 3D 60 den Бордо 3 розмір S M змінючі колір жіночі колготи хамел…" at bounding box center [726, 144] width 396 height 27
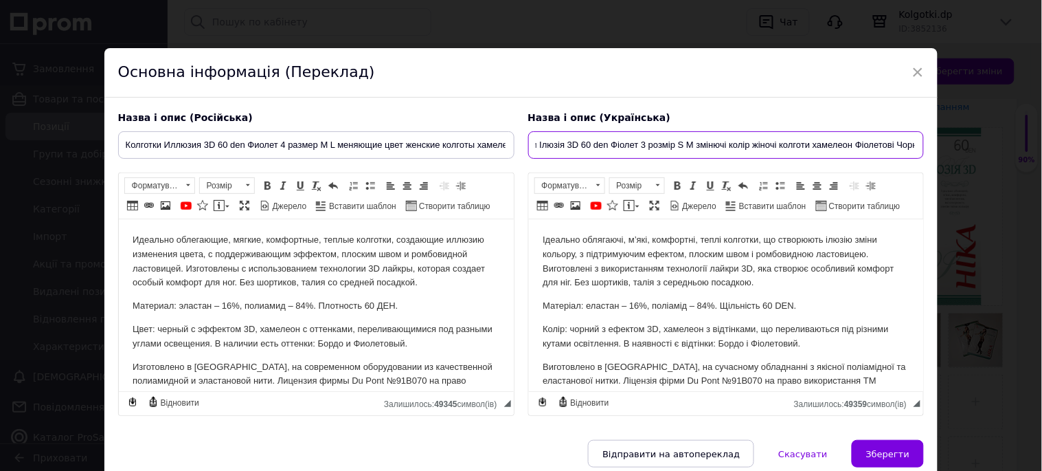
scroll to position [0, 40]
type input "Колготки Ілюзія 3D 60 den Фіолет 3 розмір S M змінючі колір жіночі колготи хаме…"
click at [666, 307] on p "Матеріал: еластан – 16%, поліамід – 84%. Щільність 60 DEN." at bounding box center [725, 306] width 367 height 14
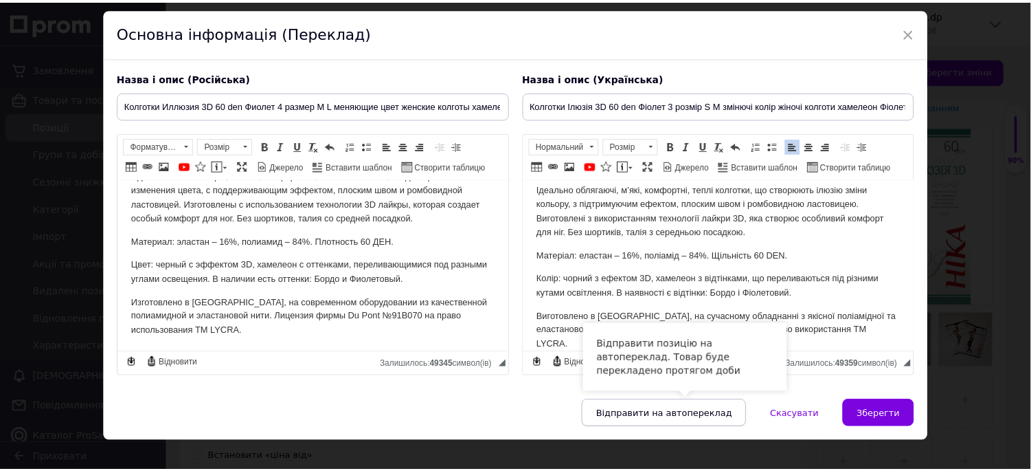
scroll to position [79, 0]
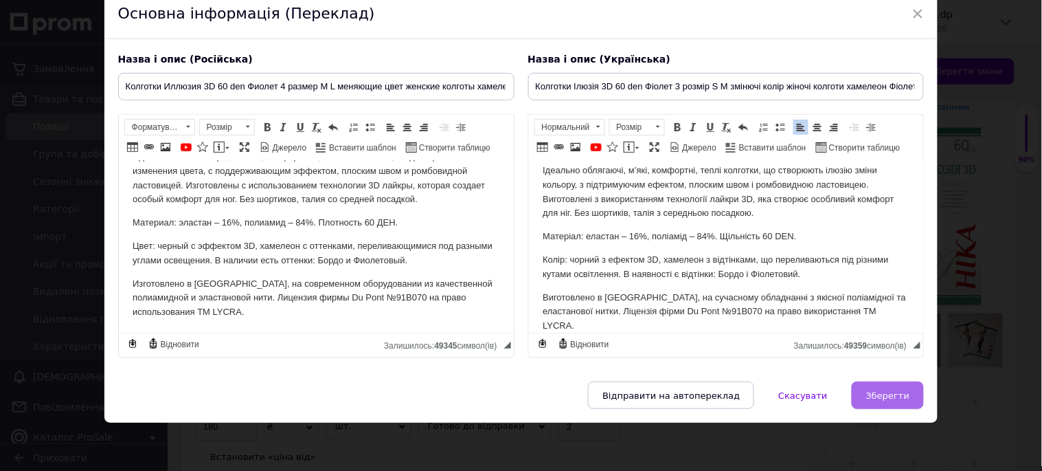
click at [887, 392] on span "Зберегти" at bounding box center [887, 395] width 43 height 10
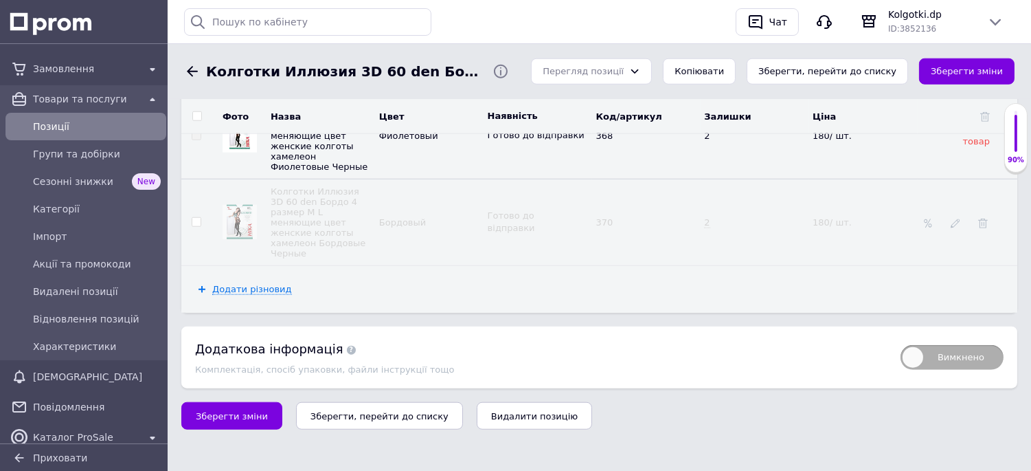
scroll to position [2590, 0]
click at [238, 420] on span "Зберегти зміни" at bounding box center [232, 416] width 72 height 10
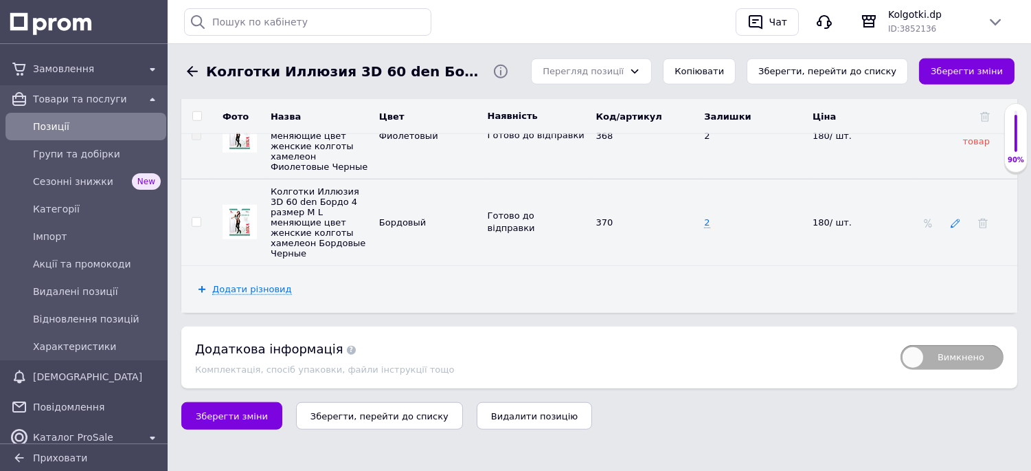
click at [957, 223] on icon at bounding box center [956, 223] width 10 height 10
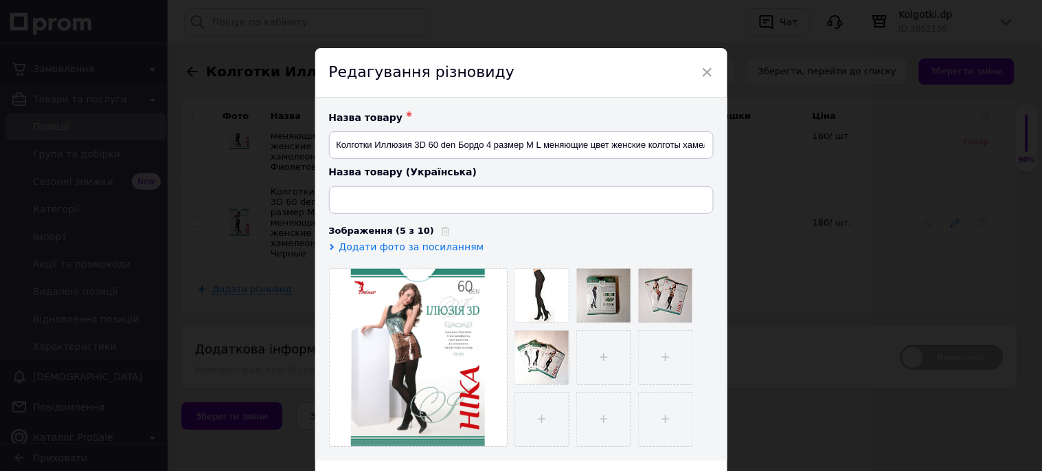
type input "Колготки Ілюзія 3D 60 den Бордо 4 розмір M L змінючі колір жіночі колготи хамел…"
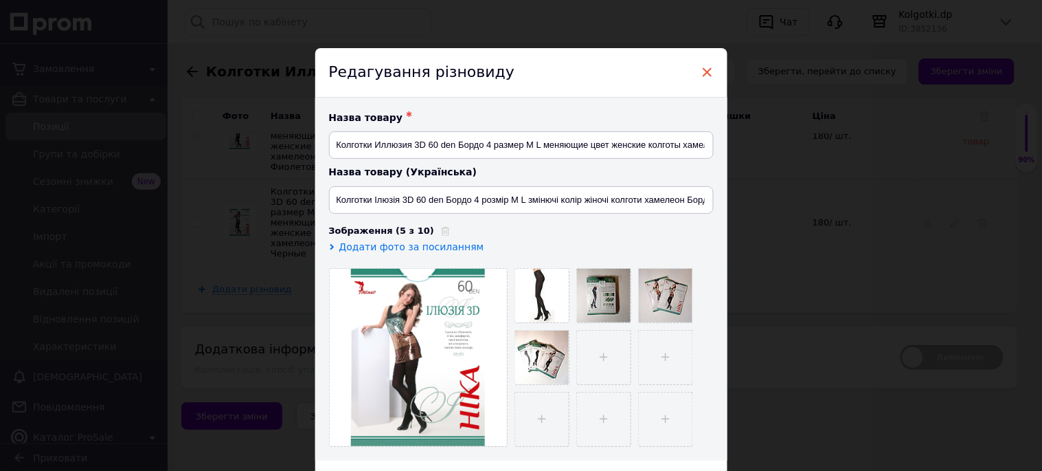
click at [704, 71] on span "×" at bounding box center [707, 71] width 12 height 23
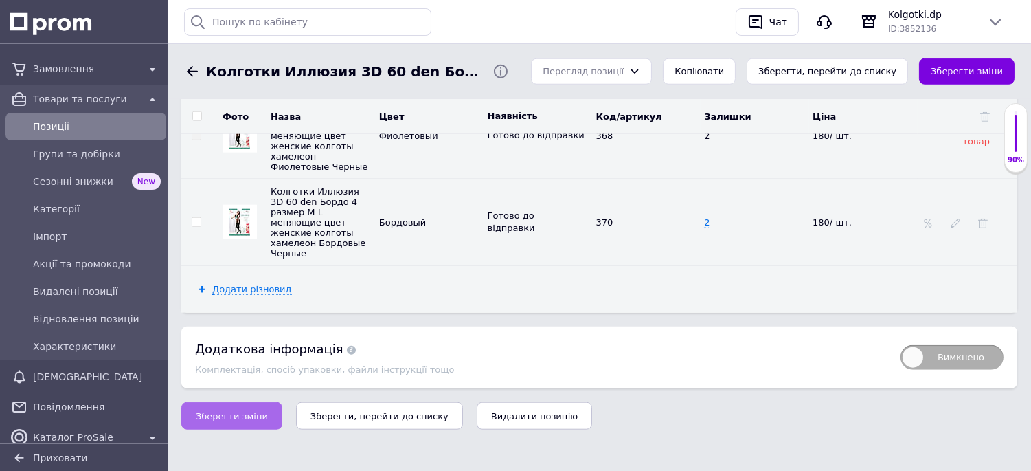
click at [238, 418] on span "Зберегти зміни" at bounding box center [232, 416] width 72 height 10
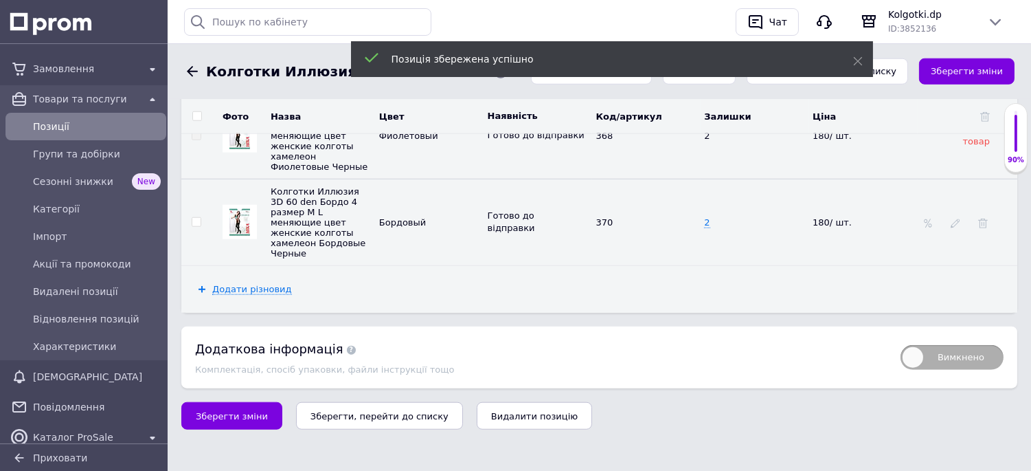
click at [73, 131] on span "Позиції" at bounding box center [97, 127] width 128 height 14
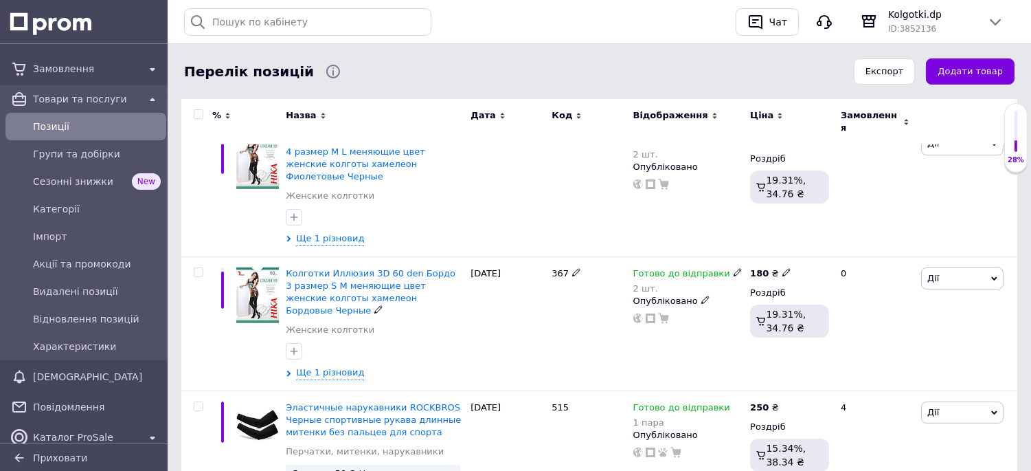
scroll to position [152, 0]
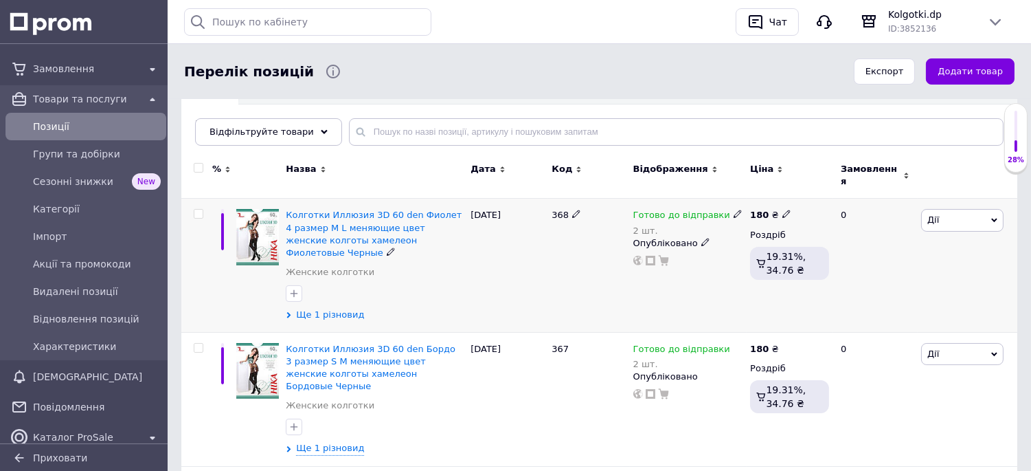
click at [352, 308] on span "Ще 1 різновид" at bounding box center [330, 314] width 68 height 12
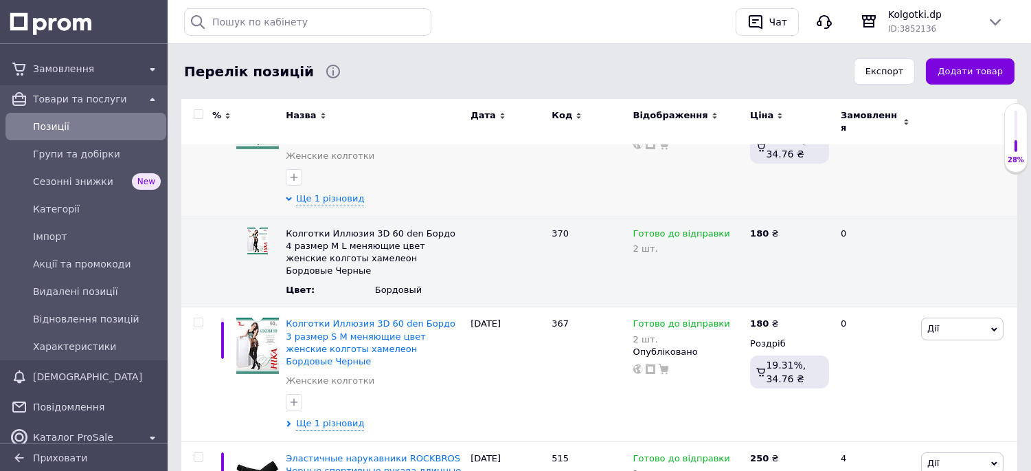
scroll to position [305, 0]
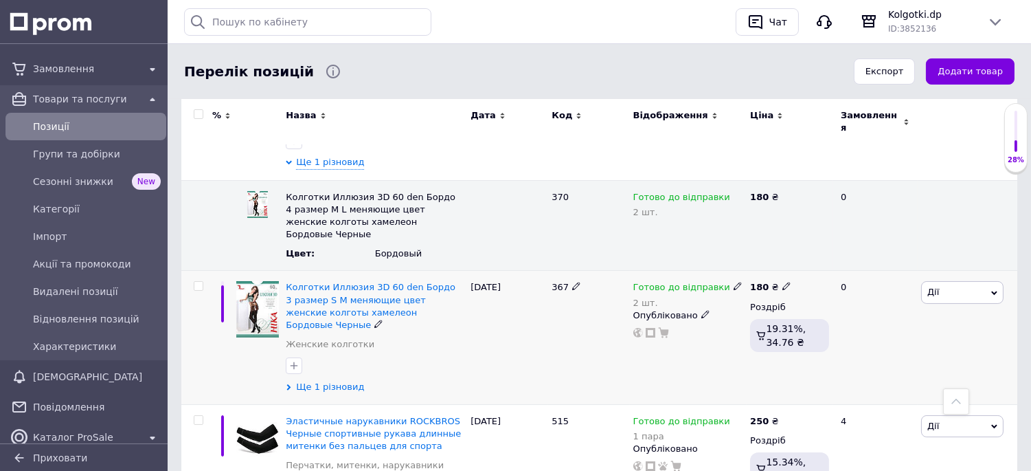
click at [330, 381] on span "Ще 1 різновид" at bounding box center [330, 387] width 68 height 12
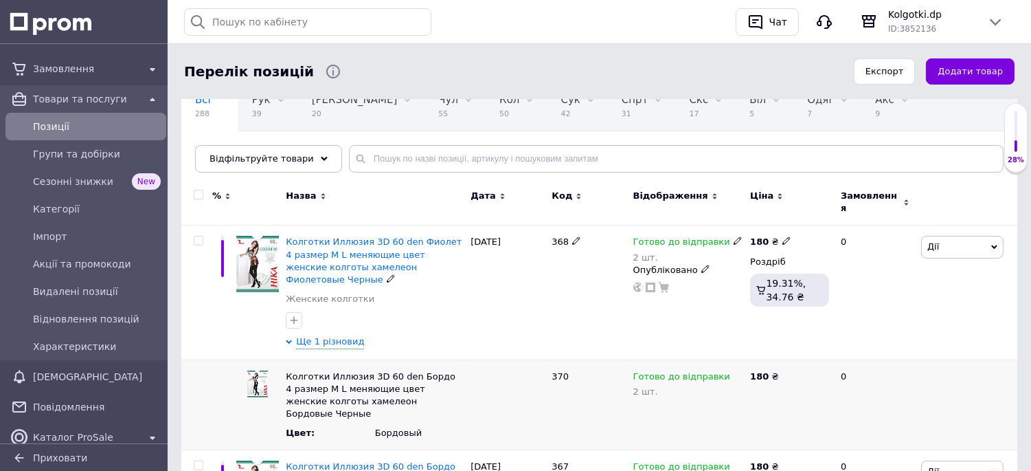
scroll to position [152, 0]
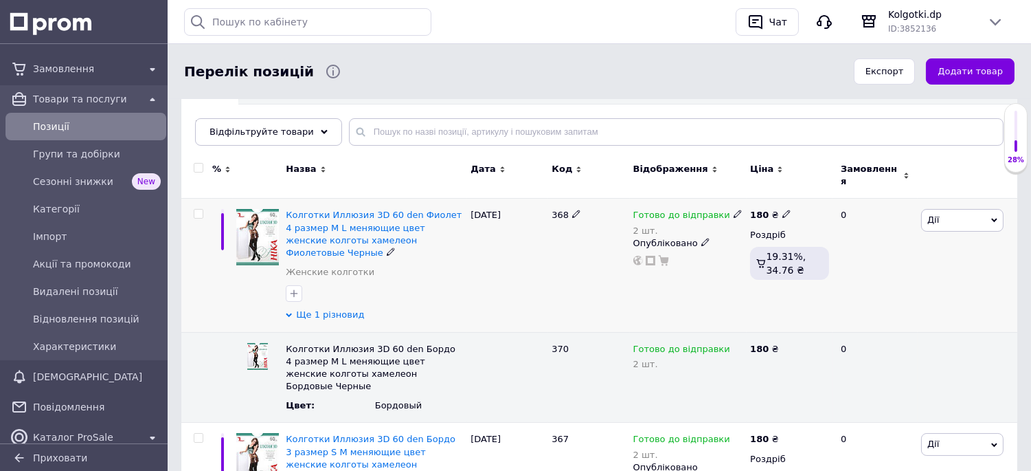
click at [332, 308] on span "Ще 1 різновид" at bounding box center [330, 314] width 68 height 12
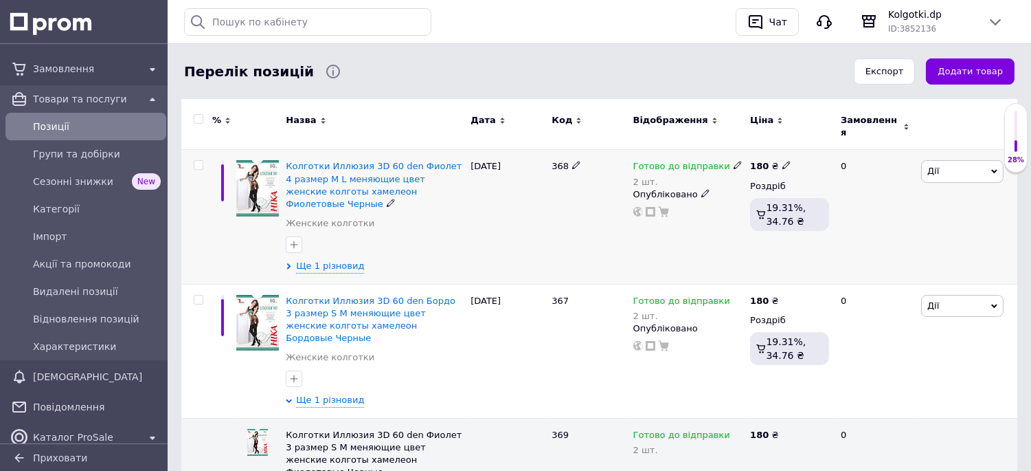
scroll to position [229, 0]
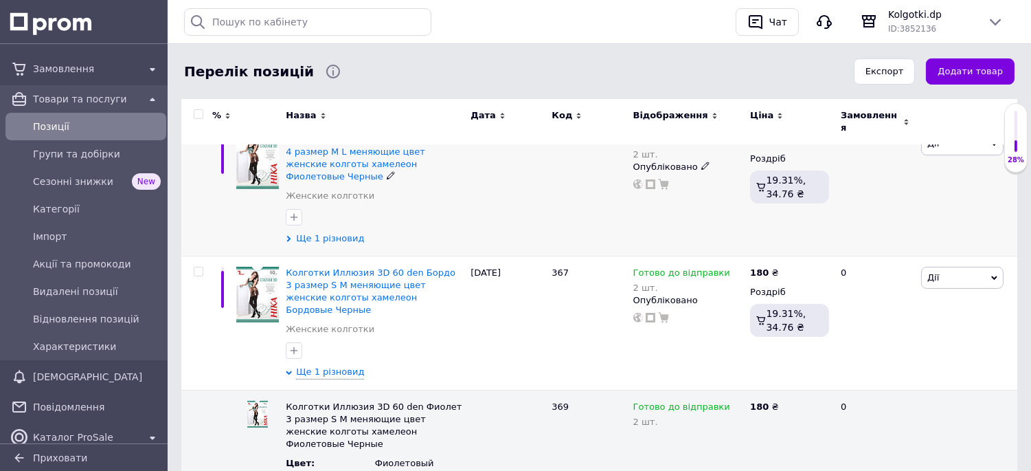
click at [335, 232] on span "Ще 1 різновид" at bounding box center [330, 238] width 68 height 12
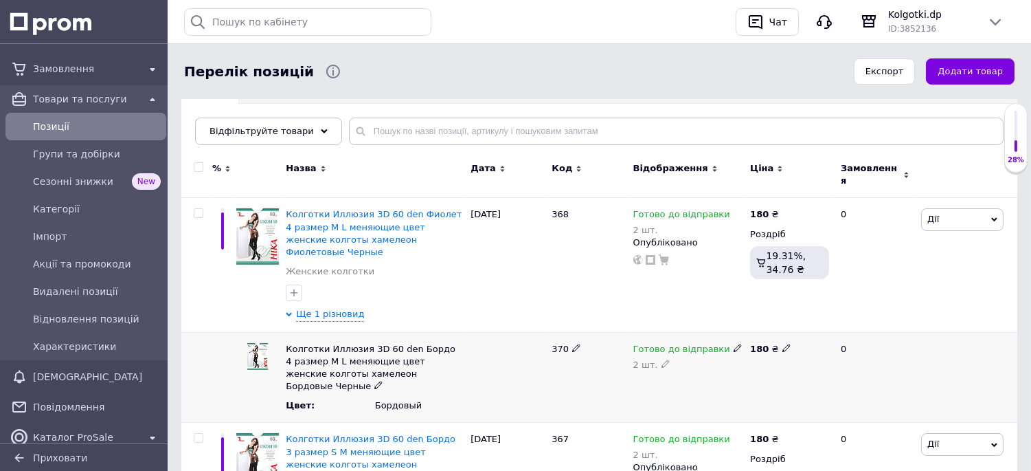
scroll to position [152, 0]
click at [573, 209] on icon at bounding box center [576, 213] width 8 height 8
drag, startPoint x: 573, startPoint y: 203, endPoint x: 536, endPoint y: 207, distance: 37.2
click at [539, 208] on div "Колготки Иллюзия 3D 60 den Фиолет 4 размер M L меняющие цвет женские колготы ха…" at bounding box center [599, 266] width 836 height 134
type input "370"
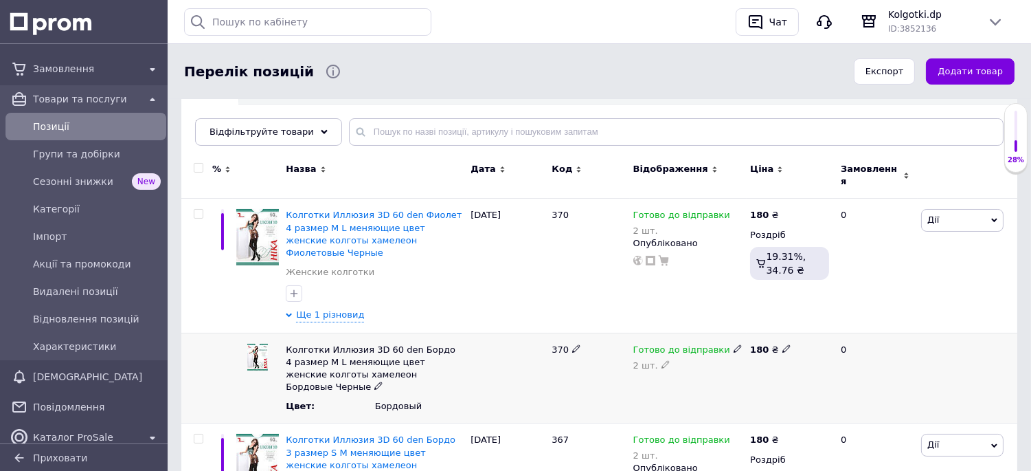
click at [572, 344] on icon at bounding box center [576, 348] width 8 height 8
drag, startPoint x: 578, startPoint y: 326, endPoint x: 524, endPoint y: 326, distance: 53.6
click at [524, 332] on div "Колготки Иллюзия 3D 60 den Бордо 4 размер M L меняющие цвет женские колготы хам…" at bounding box center [599, 377] width 836 height 91
type input "368"
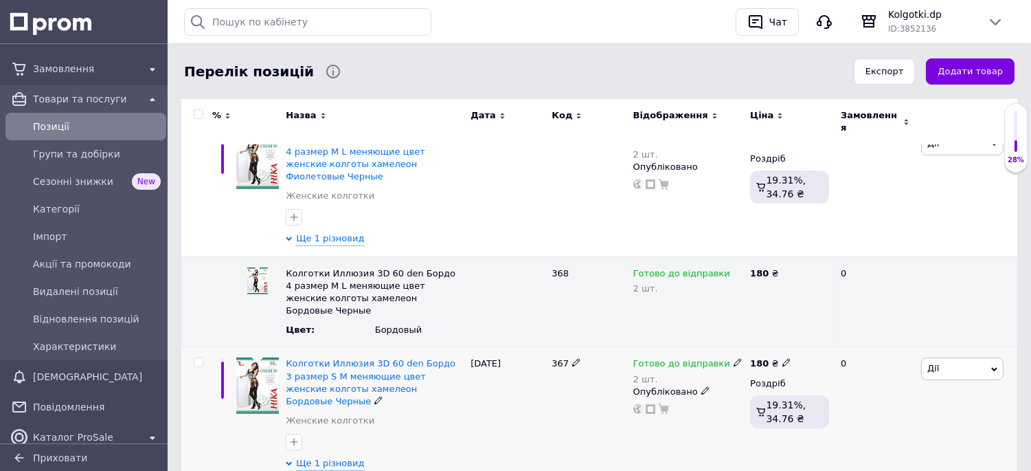
scroll to position [76, 0]
